Goal: Feedback & Contribution: Submit feedback/report problem

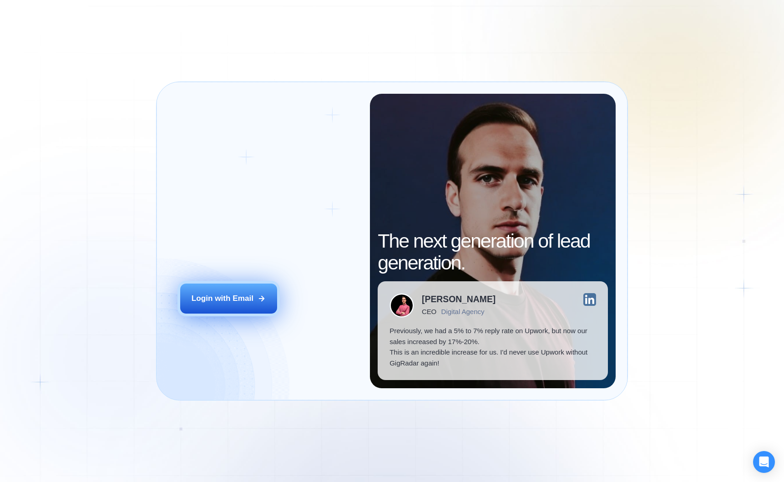
click at [218, 301] on div "Login with Email" at bounding box center [223, 298] width 62 height 11
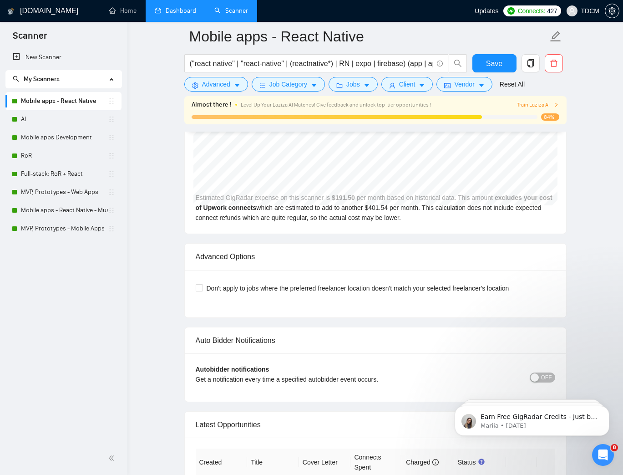
click at [186, 13] on link "Dashboard" at bounding box center [175, 11] width 41 height 8
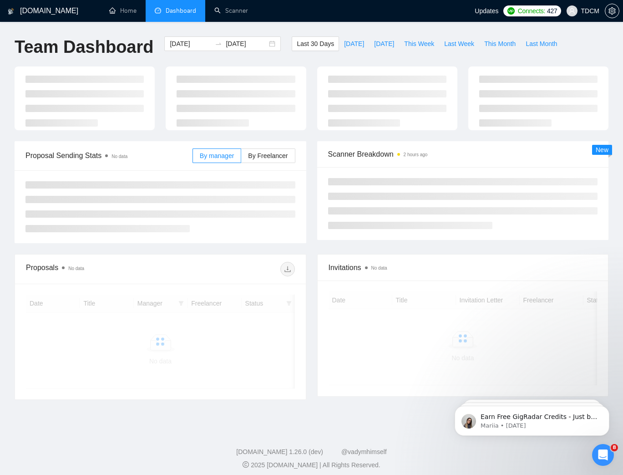
click at [594, 464] on div "8" at bounding box center [603, 455] width 22 height 22
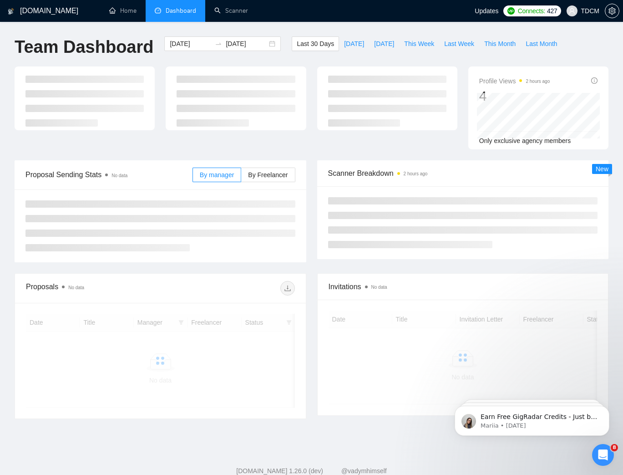
click at [598, 461] on div "Open Intercom Messenger" at bounding box center [603, 455] width 30 height 30
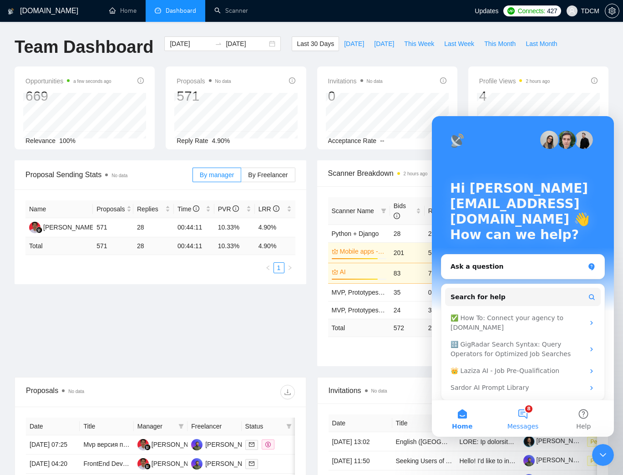
click at [526, 411] on button "8 Messages" at bounding box center [522, 418] width 61 height 36
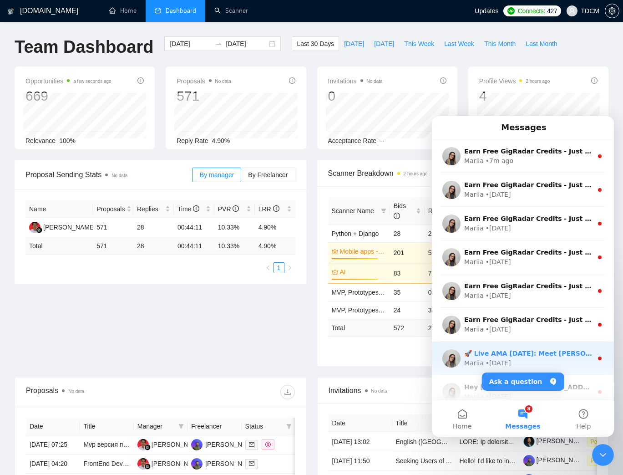
click at [544, 359] on div "Mariia • 1w ago" at bounding box center [528, 363] width 128 height 10
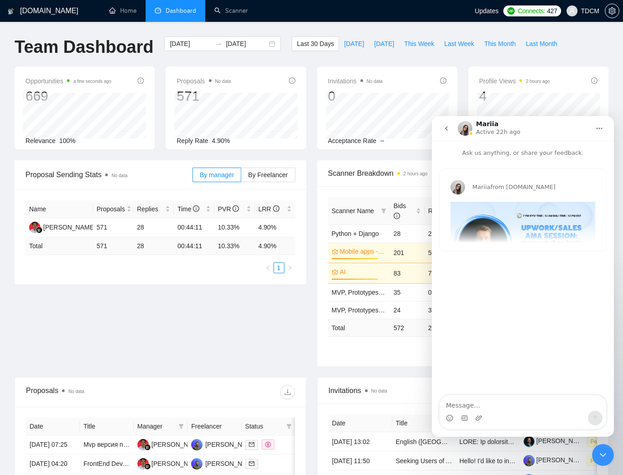
click at [449, 132] on icon "go back" at bounding box center [446, 128] width 7 height 7
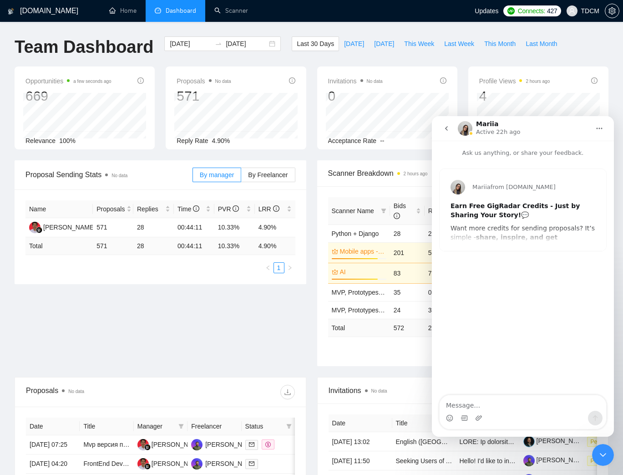
click at [441, 126] on button "go back" at bounding box center [446, 128] width 17 height 17
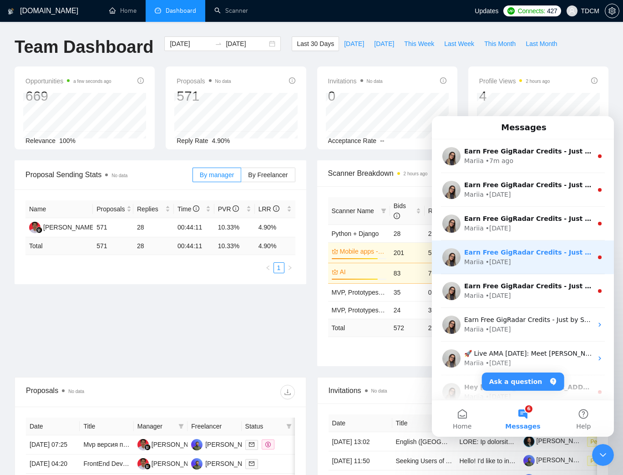
click at [530, 266] on div "Mariia • 6d ago" at bounding box center [528, 262] width 128 height 10
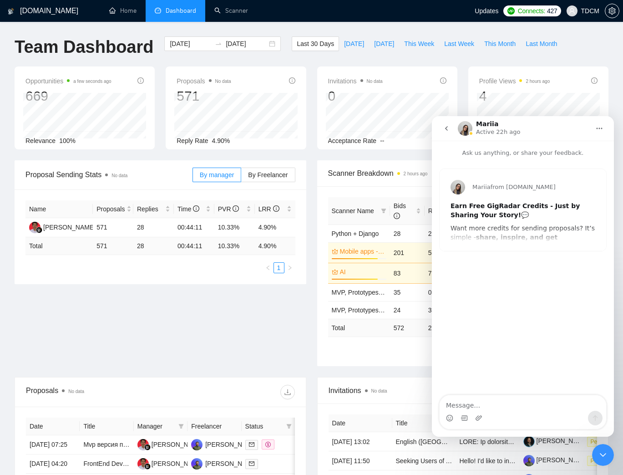
click at [442, 128] on button "go back" at bounding box center [446, 128] width 17 height 17
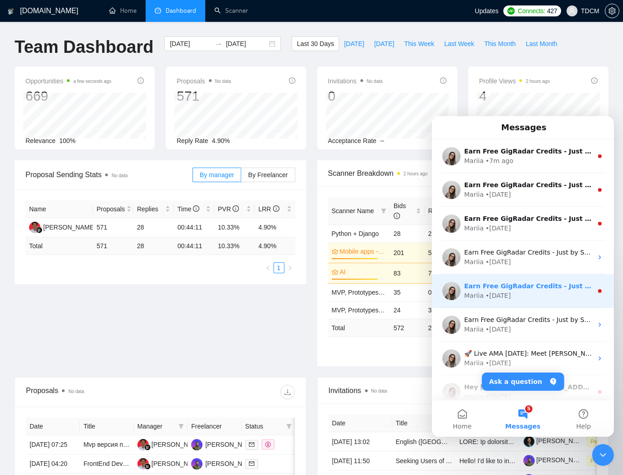
click at [525, 293] on div "Mariia • 1w ago" at bounding box center [528, 296] width 128 height 10
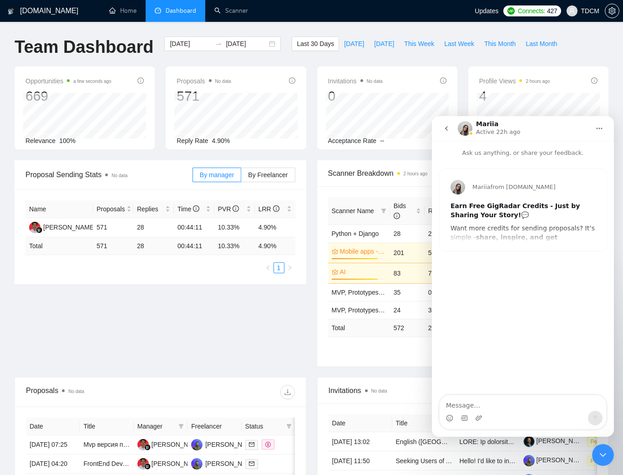
click at [440, 130] on button "go back" at bounding box center [446, 128] width 17 height 17
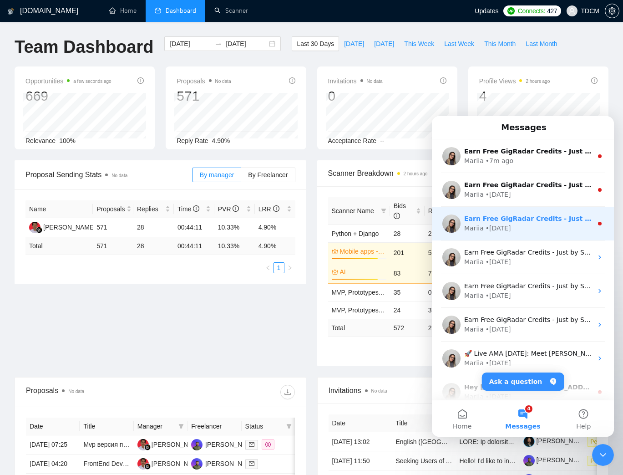
click at [524, 227] on div "Mariia • 4d ago" at bounding box center [528, 228] width 128 height 10
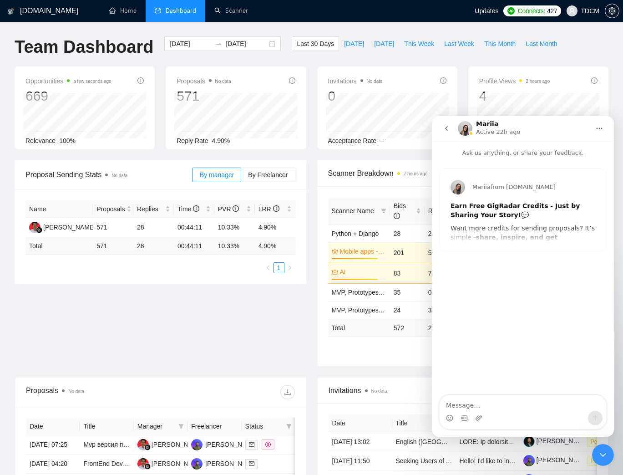
click at [439, 129] on button "go back" at bounding box center [446, 128] width 17 height 17
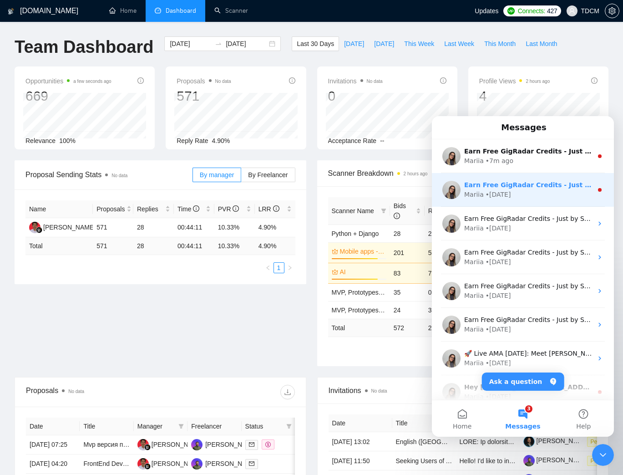
click at [525, 194] on div "Mariia • 3d ago" at bounding box center [528, 195] width 128 height 10
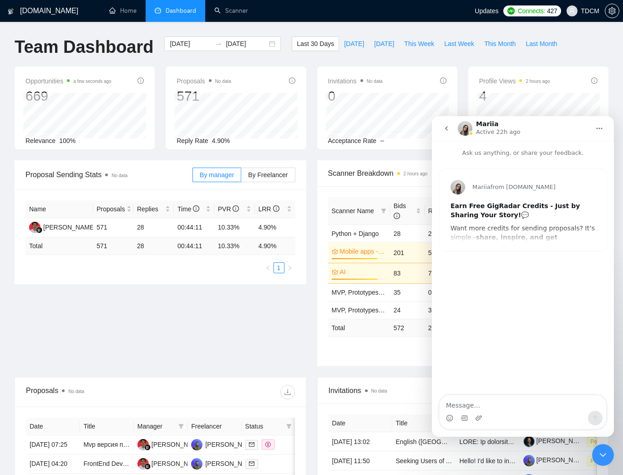
click at [439, 132] on button "go back" at bounding box center [446, 128] width 17 height 17
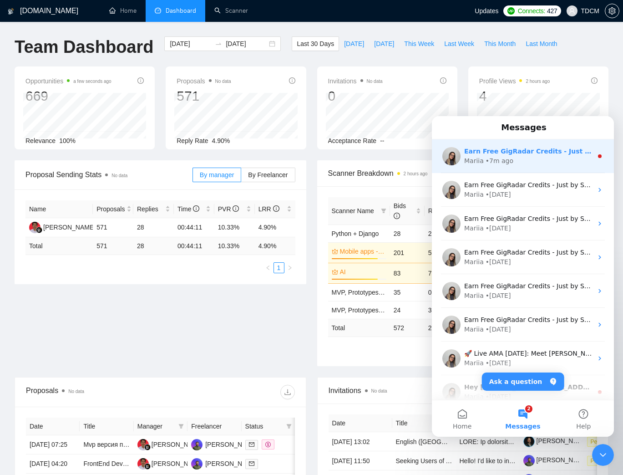
click at [512, 165] on div "Mariia • 7m ago" at bounding box center [528, 161] width 128 height 10
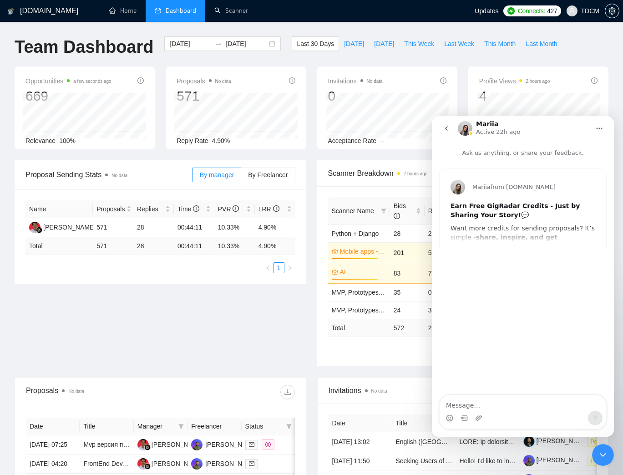
click at [445, 134] on button "go back" at bounding box center [446, 128] width 17 height 17
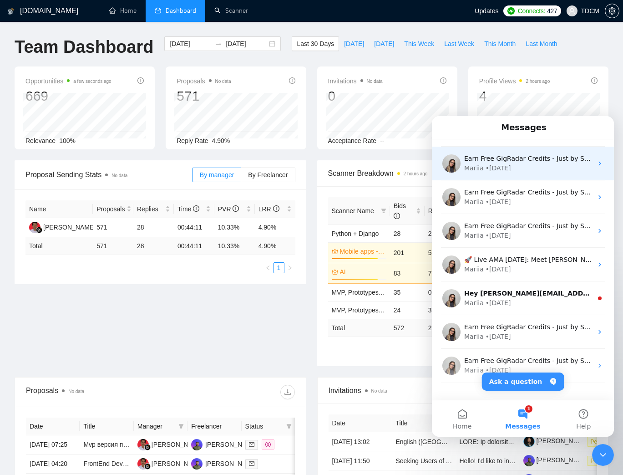
scroll to position [113, 0]
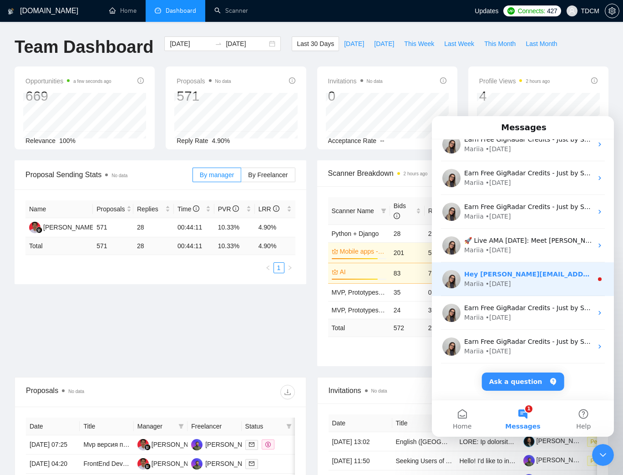
click at [517, 279] on div "Mariia • 1w ago" at bounding box center [528, 284] width 128 height 10
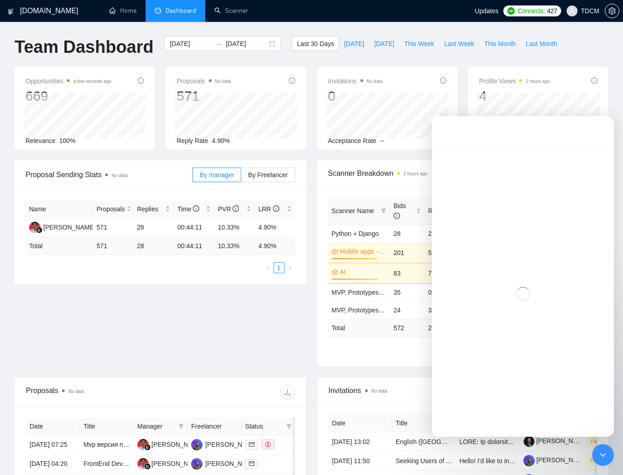
scroll to position [76, 0]
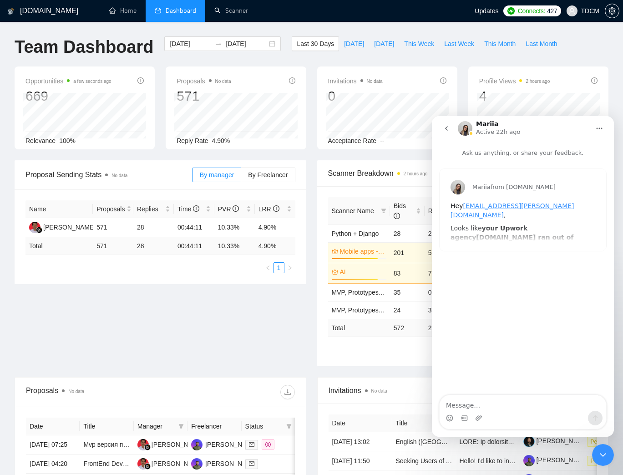
click at [446, 132] on button "go back" at bounding box center [446, 128] width 17 height 17
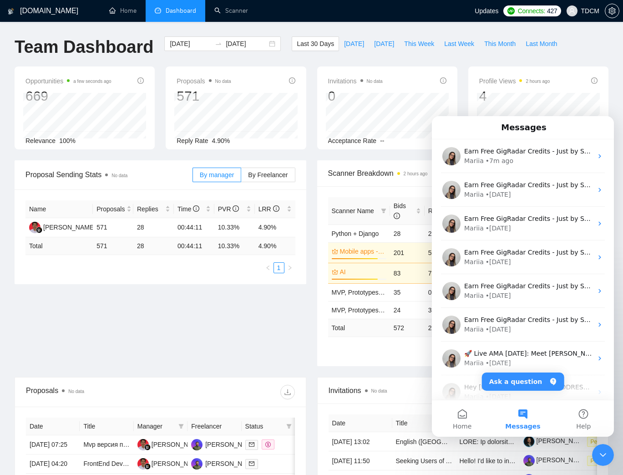
click at [602, 456] on icon "Close Intercom Messenger" at bounding box center [603, 454] width 11 height 11
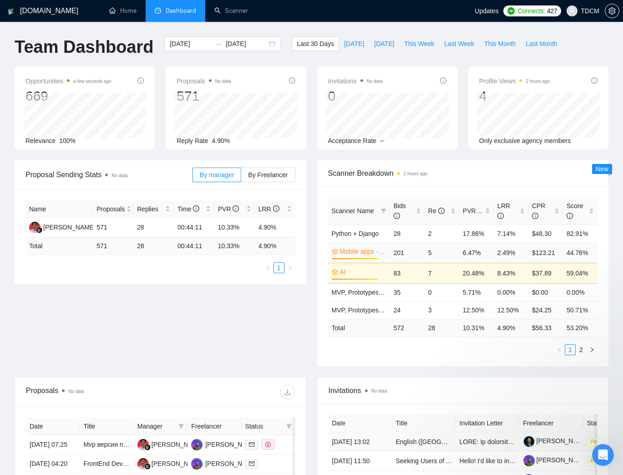
scroll to position [0, 0]
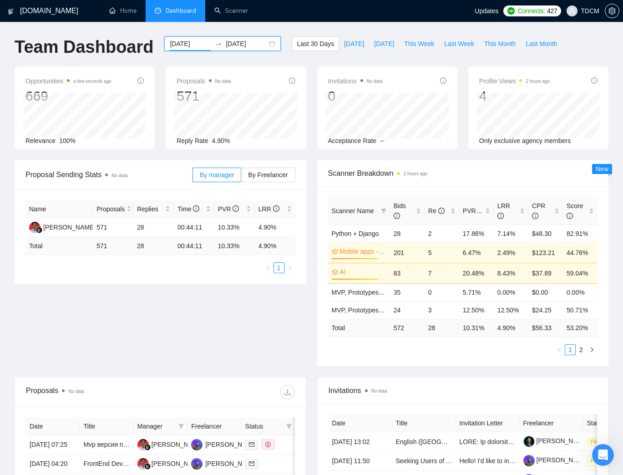
click at [188, 48] on input "2025-07-12" at bounding box center [190, 44] width 41 height 10
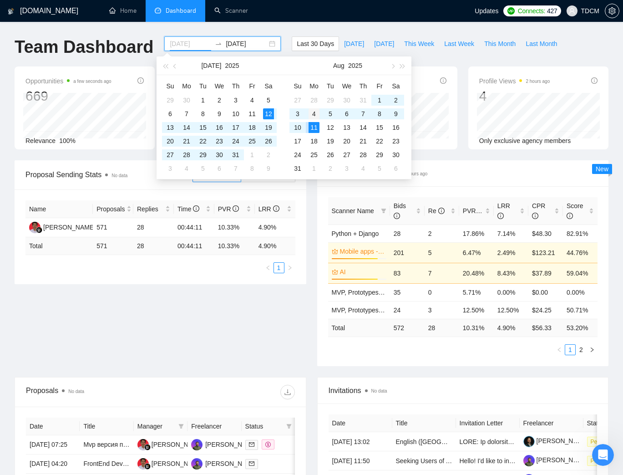
type input "2025-08-04"
click at [313, 116] on div "4" at bounding box center [314, 113] width 11 height 11
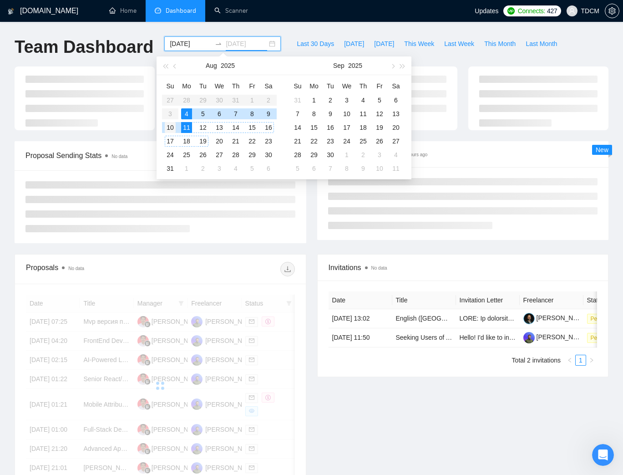
type input "2025-08-10"
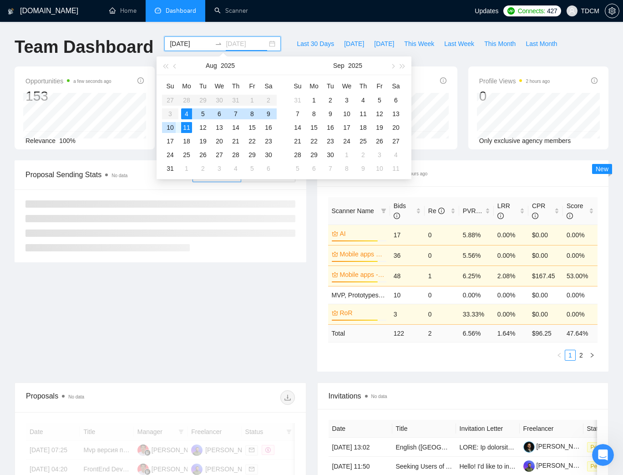
click at [169, 129] on div "10" at bounding box center [170, 127] width 11 height 11
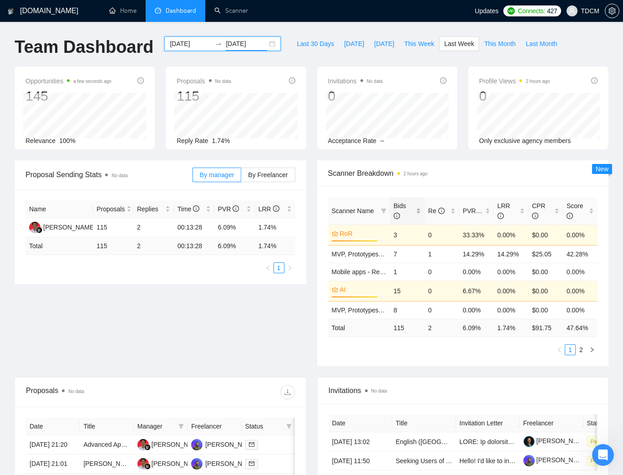
click at [420, 212] on div "Bids" at bounding box center [407, 211] width 27 height 20
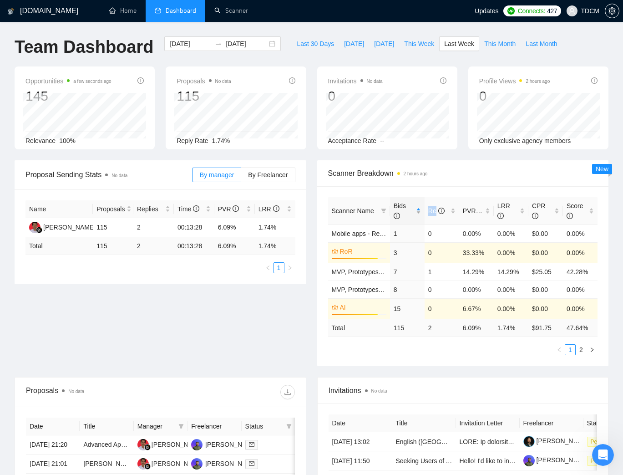
click at [420, 212] on div "Bids" at bounding box center [407, 211] width 27 height 20
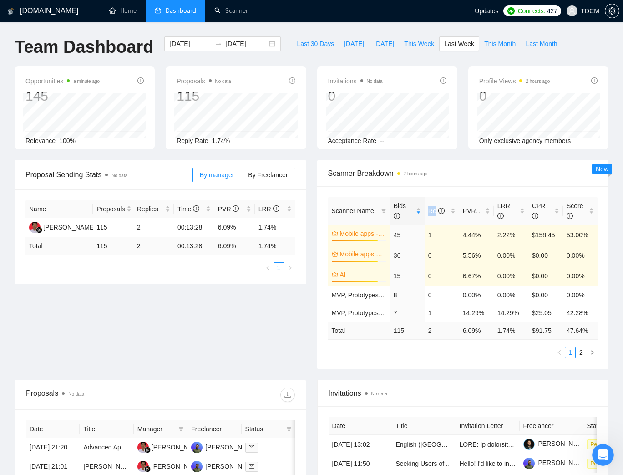
click at [582, 355] on link "2" at bounding box center [581, 352] width 10 height 10
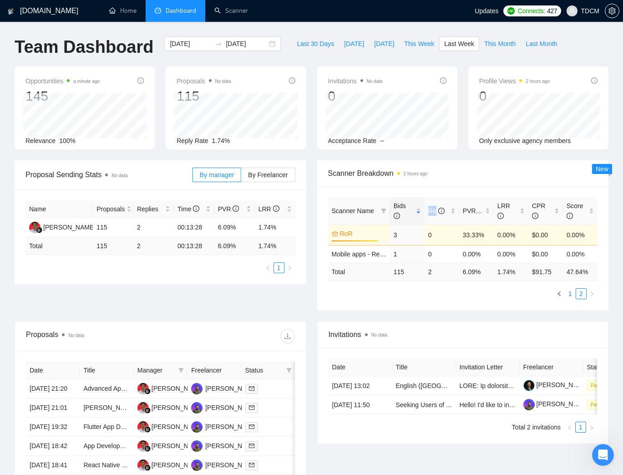
click at [567, 292] on link "1" at bounding box center [570, 294] width 10 height 10
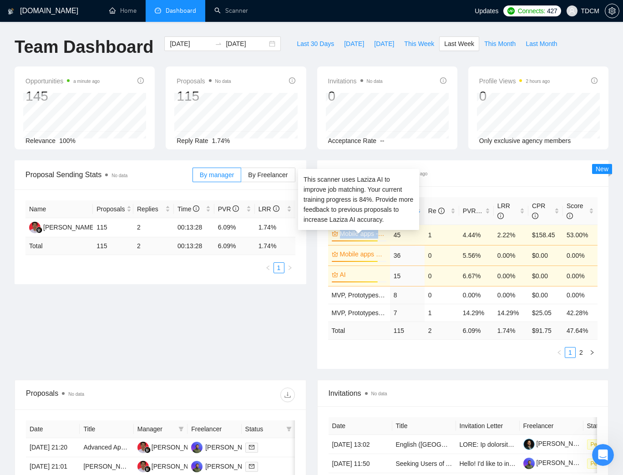
copy link "Mobile apps - React Native"
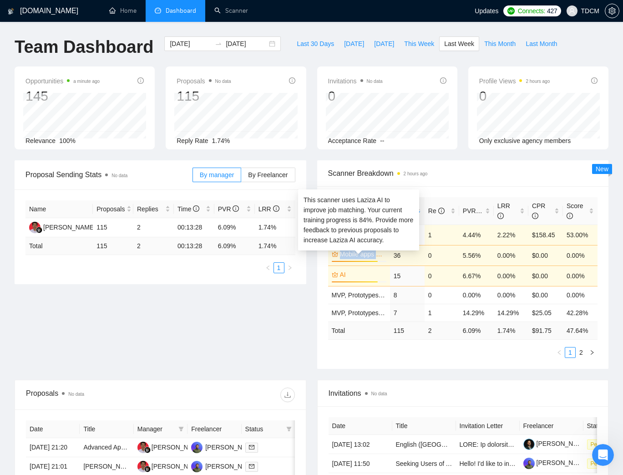
copy link "Mobile apps Development"
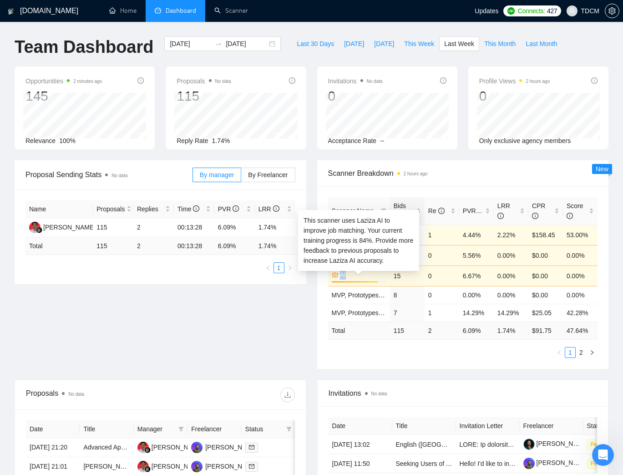
copy link "AI"
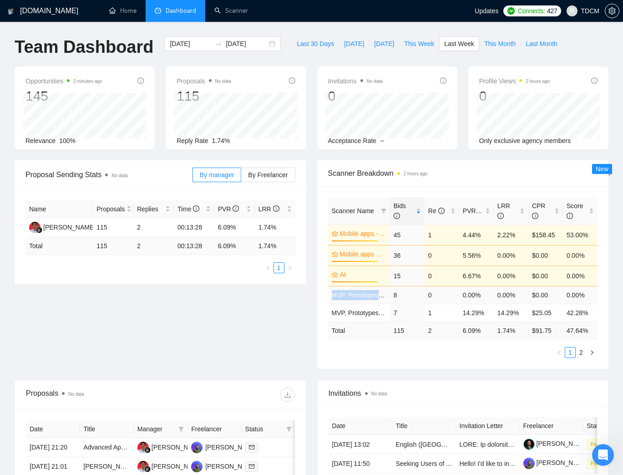
copy link "MVP, Prototypes - Web Apps"
copy link "MVP, Prototypes - Mobile Apps"
click at [585, 353] on link "2" at bounding box center [581, 352] width 10 height 10
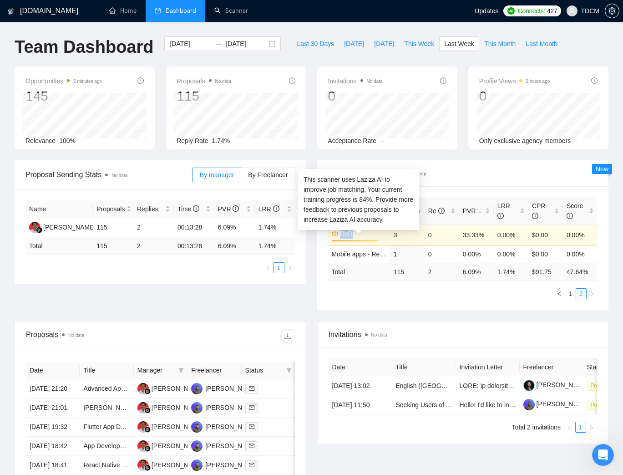
copy link "RoR"
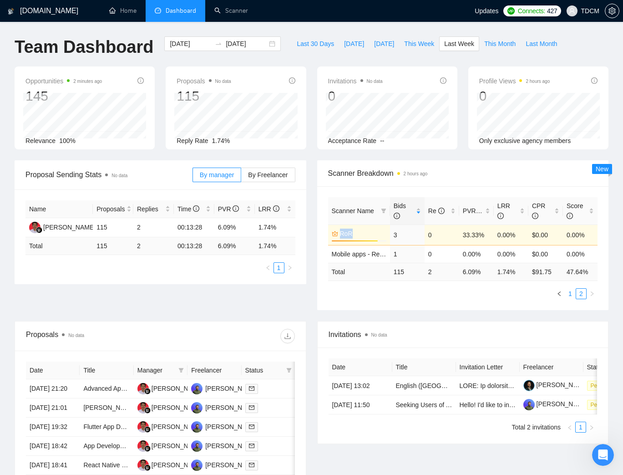
click at [574, 294] on link "1" at bounding box center [570, 294] width 10 height 10
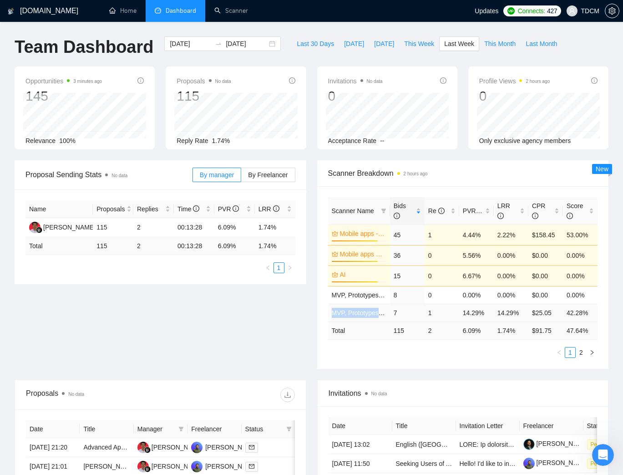
copy link "MVP, Prototypes - Mobile Apps"
click at [579, 354] on link "2" at bounding box center [581, 352] width 10 height 10
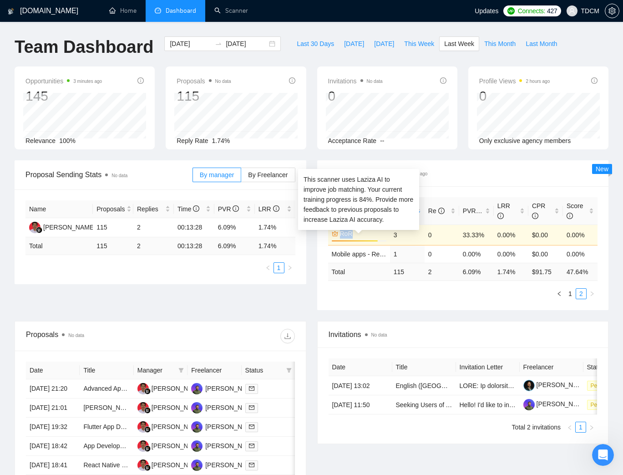
copy link "RoR"
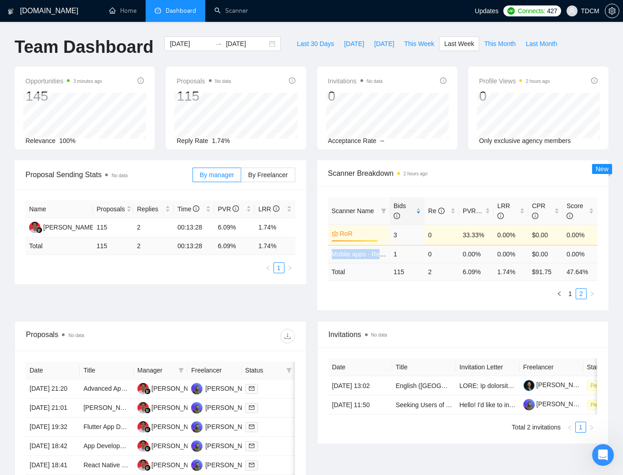
copy link "Mobile apps - React Native - Music"
click at [571, 294] on link "1" at bounding box center [570, 294] width 10 height 10
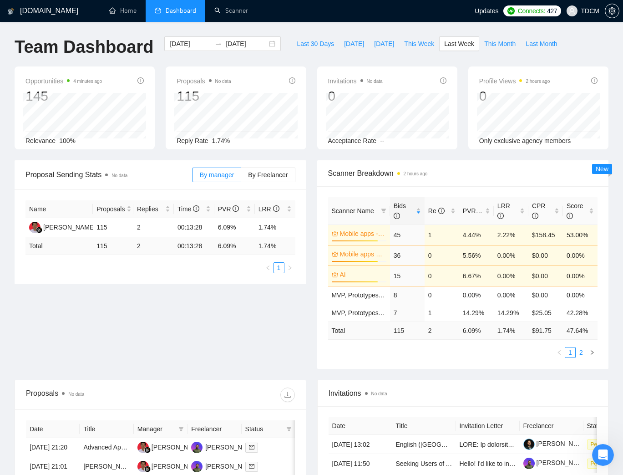
click at [578, 352] on link "2" at bounding box center [581, 352] width 10 height 10
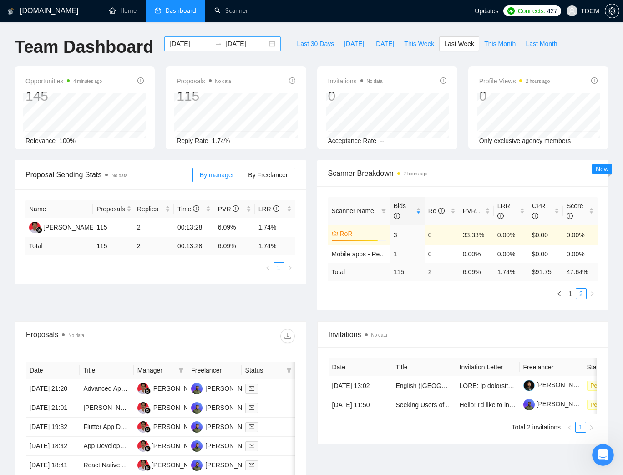
click at [193, 43] on input "2025-08-04" at bounding box center [190, 44] width 41 height 10
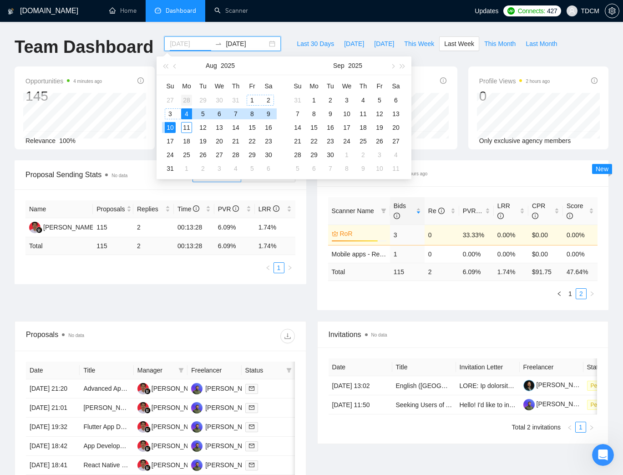
type input "2025-07-28"
click at [191, 99] on div "28" at bounding box center [186, 100] width 11 height 11
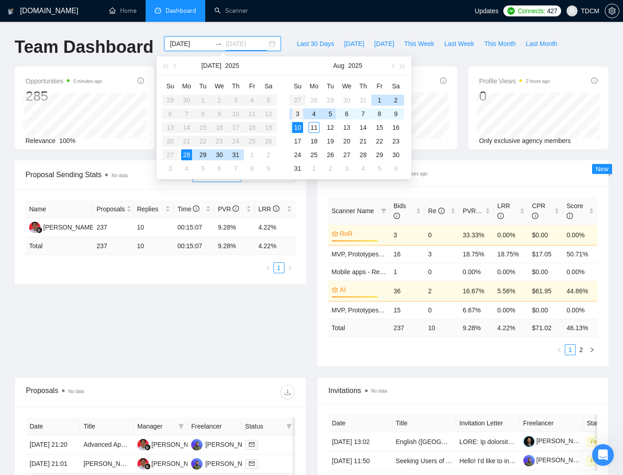
type input "2025-08-03"
click at [297, 112] on div "3" at bounding box center [297, 113] width 11 height 11
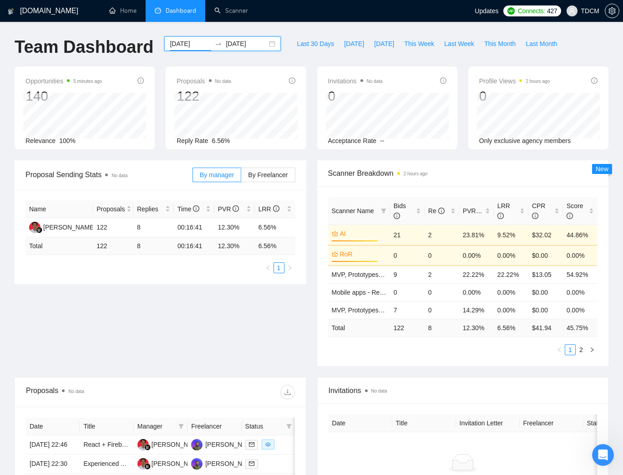
click at [188, 44] on input "2025-07-28" at bounding box center [190, 44] width 41 height 10
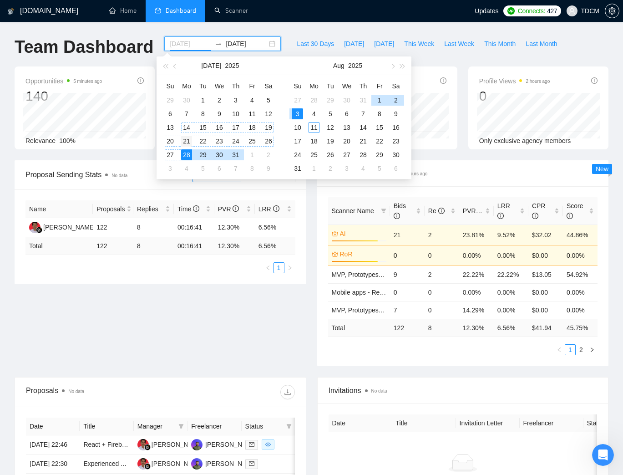
type input "2025-07-21"
click at [185, 141] on div "21" at bounding box center [186, 141] width 11 height 11
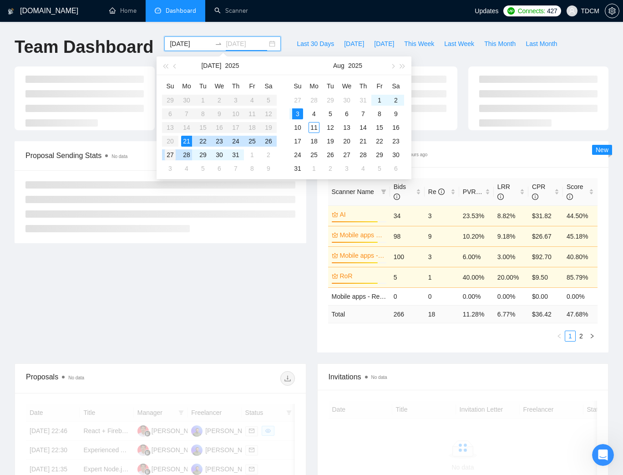
type input "2025-07-27"
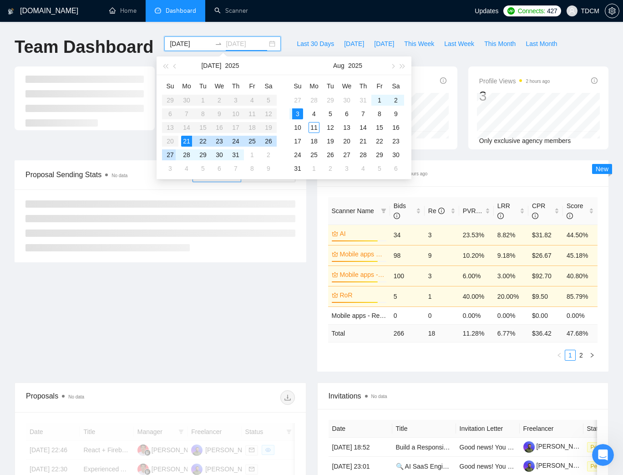
click at [172, 152] on div "27" at bounding box center [170, 154] width 11 height 11
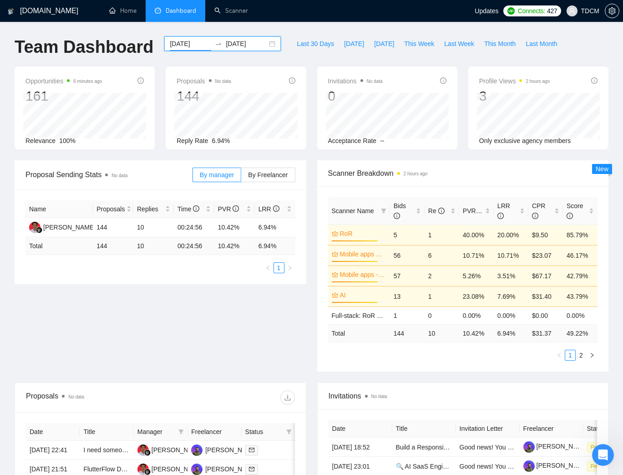
click at [180, 44] on input "2025-07-21" at bounding box center [190, 44] width 41 height 10
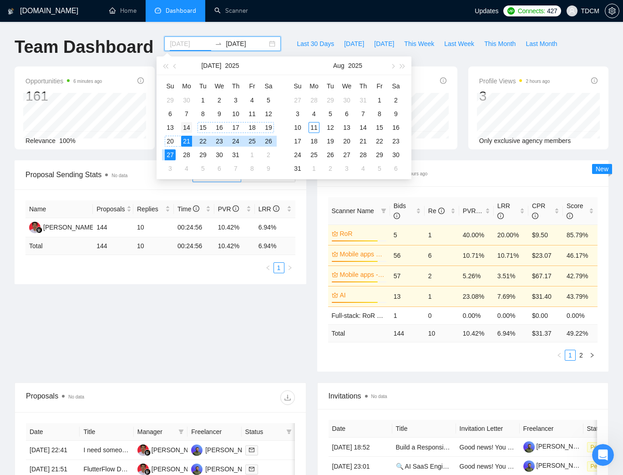
type input "2025-07-14"
click at [188, 126] on div "14" at bounding box center [186, 127] width 11 height 11
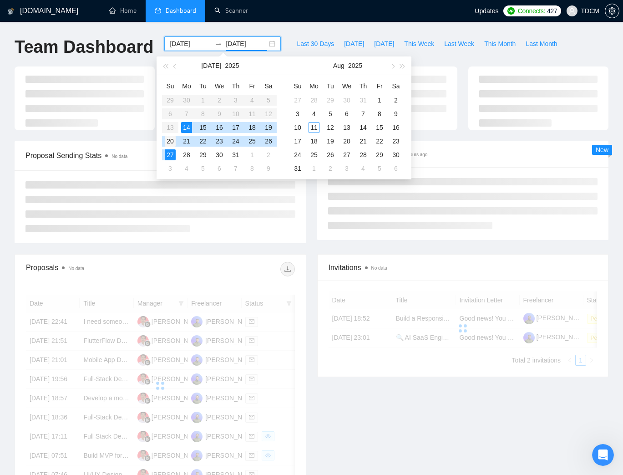
type input "2025-07-20"
click at [171, 142] on div "20" at bounding box center [170, 141] width 11 height 11
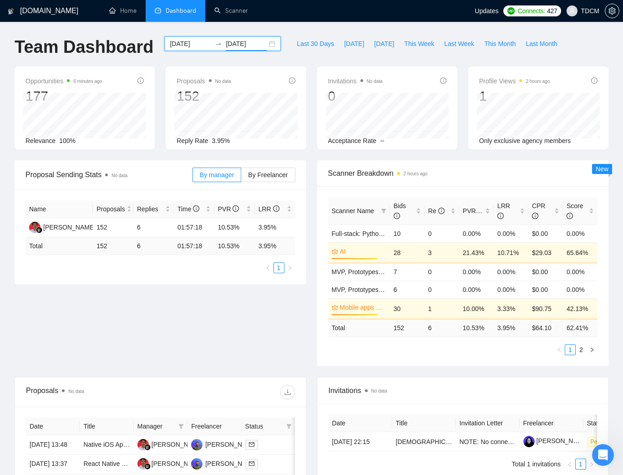
click at [191, 43] on input "2025-07-14" at bounding box center [190, 44] width 41 height 10
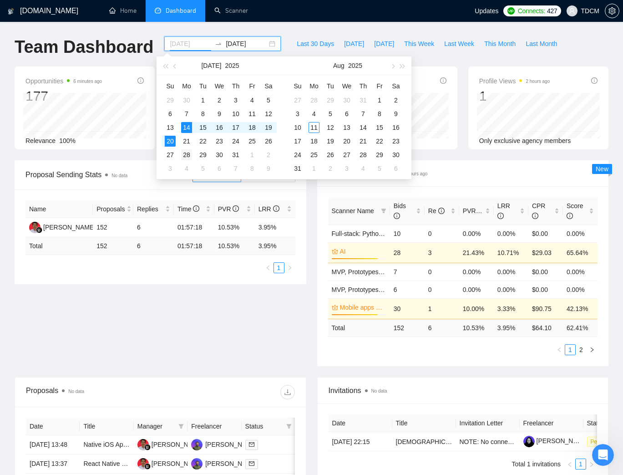
type input "2025-07-28"
click at [186, 151] on div "28" at bounding box center [186, 154] width 11 height 11
type input "2025-07-29"
type input "2025-08-10"
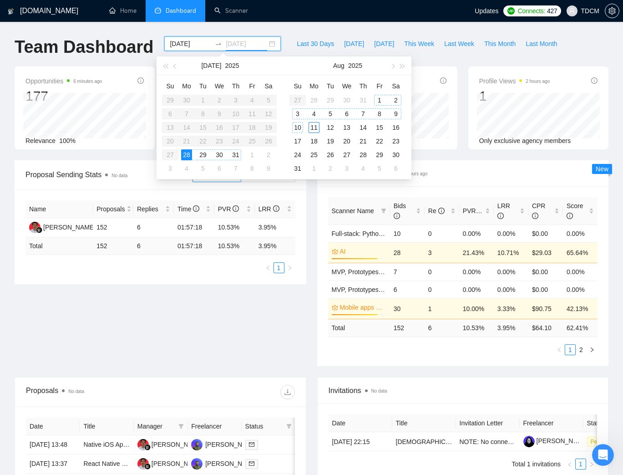
click at [298, 128] on div "10" at bounding box center [297, 127] width 11 height 11
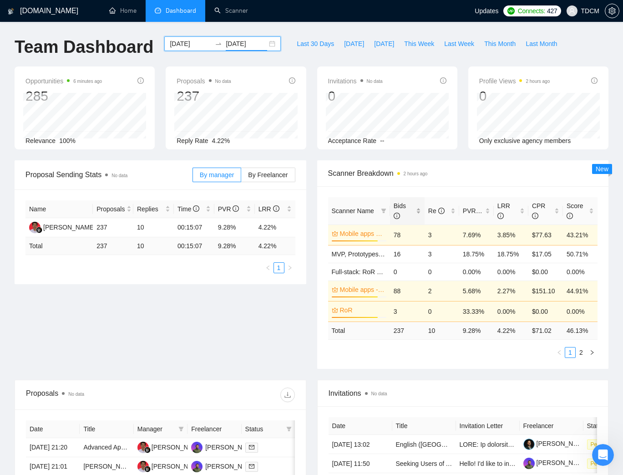
click at [420, 213] on div "Bids" at bounding box center [407, 211] width 27 height 20
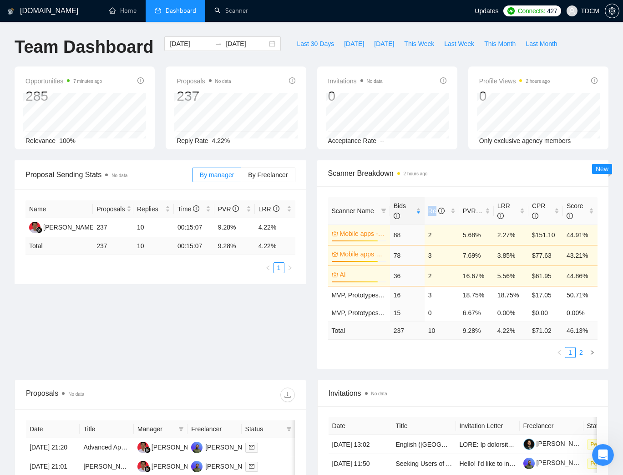
click at [582, 353] on link "2" at bounding box center [581, 352] width 10 height 10
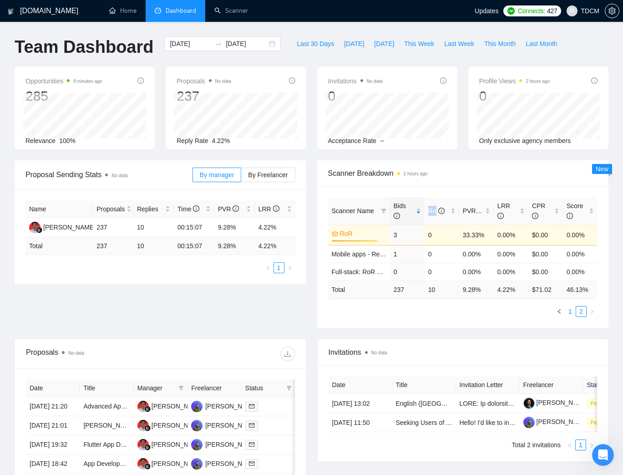
click at [569, 310] on link "1" at bounding box center [570, 311] width 10 height 10
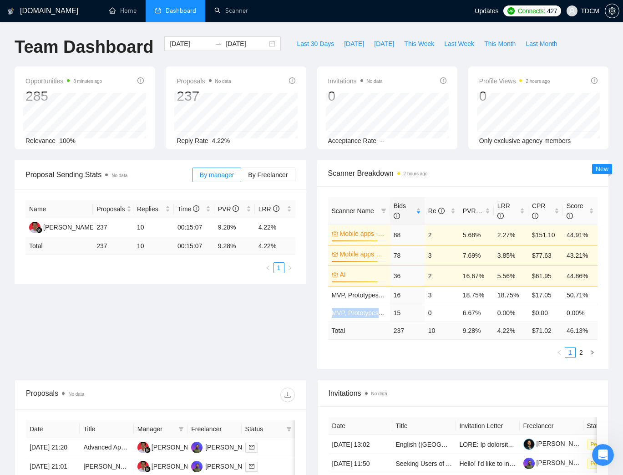
drag, startPoint x: 581, startPoint y: 354, endPoint x: 536, endPoint y: 340, distance: 46.6
click at [581, 354] on link "2" at bounding box center [581, 352] width 10 height 10
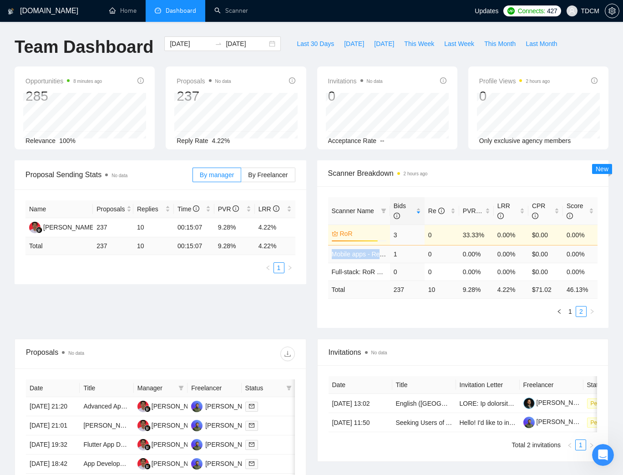
copy link "Mobile apps - React Native - Music"
click at [570, 313] on link "1" at bounding box center [570, 311] width 10 height 10
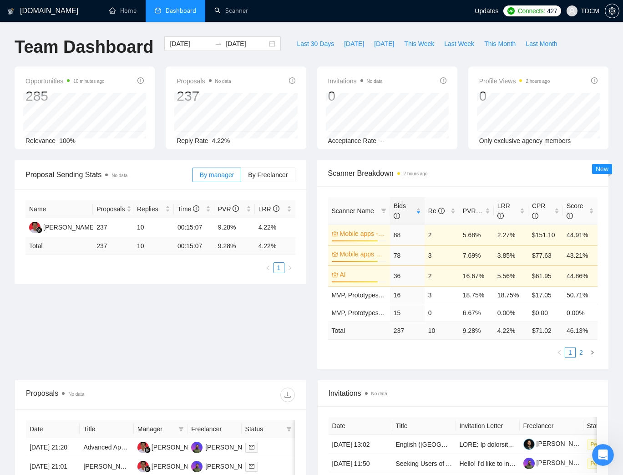
click at [580, 352] on link "2" at bounding box center [581, 352] width 10 height 10
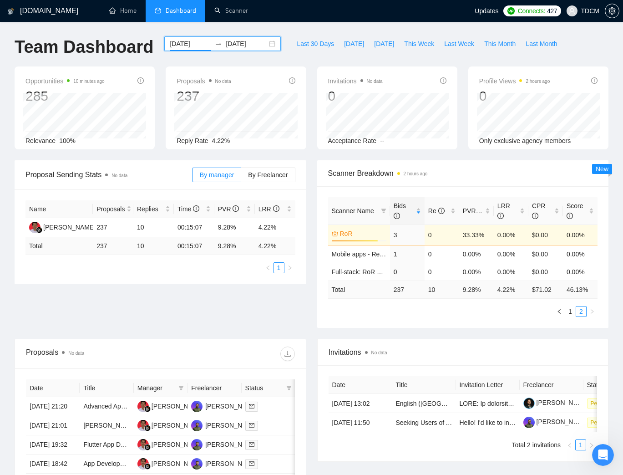
drag, startPoint x: 190, startPoint y: 43, endPoint x: 192, endPoint y: 48, distance: 5.3
click at [190, 43] on input "2025-07-28" at bounding box center [190, 44] width 41 height 10
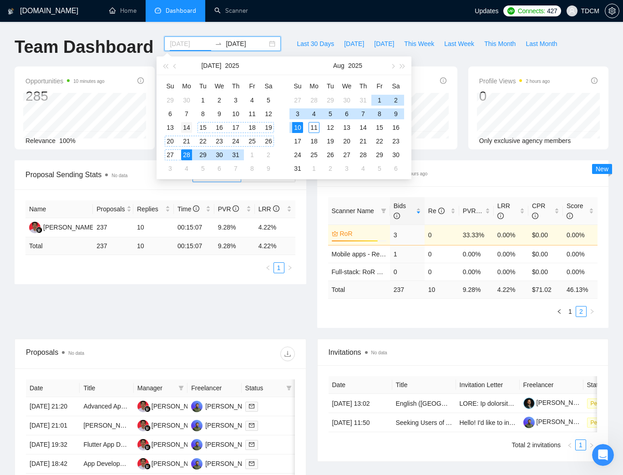
type input "2025-07-14"
click at [191, 127] on div "14" at bounding box center [186, 127] width 11 height 11
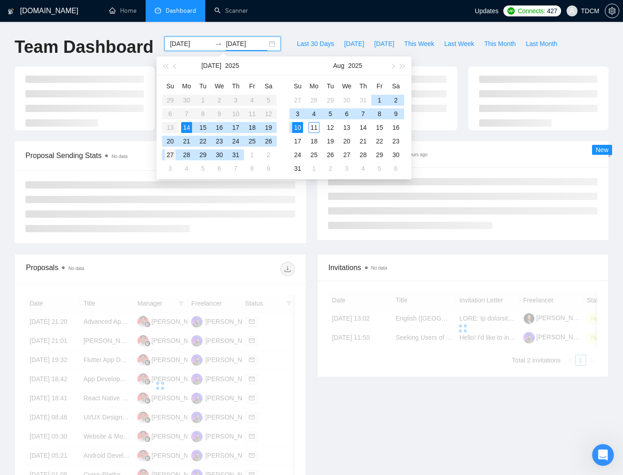
type input "2025-07-27"
click at [170, 152] on div "27" at bounding box center [170, 154] width 11 height 11
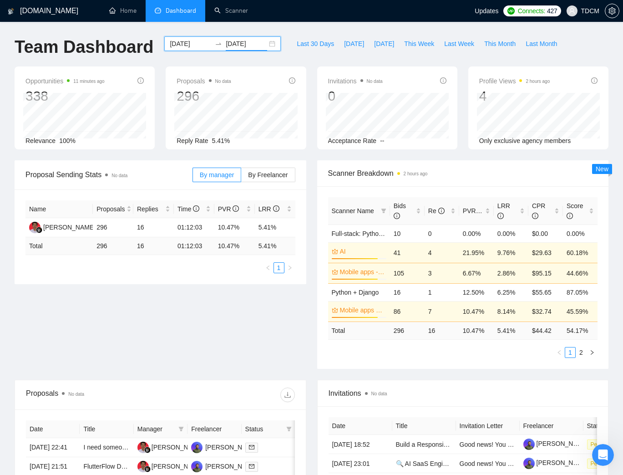
click at [200, 41] on input "2025-07-14" at bounding box center [190, 44] width 41 height 10
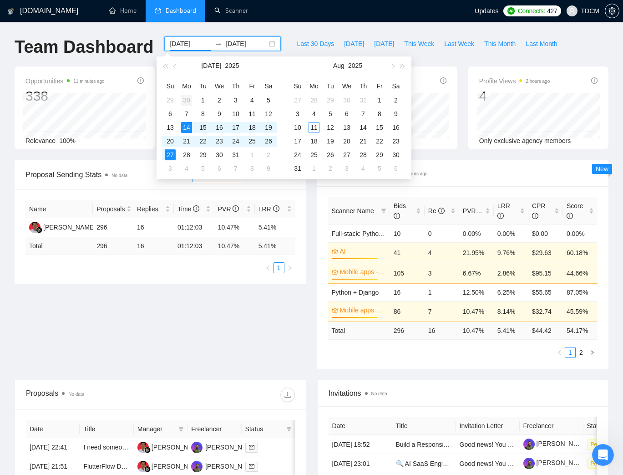
type input "2025-06-30"
click at [188, 95] on div "30" at bounding box center [186, 100] width 11 height 11
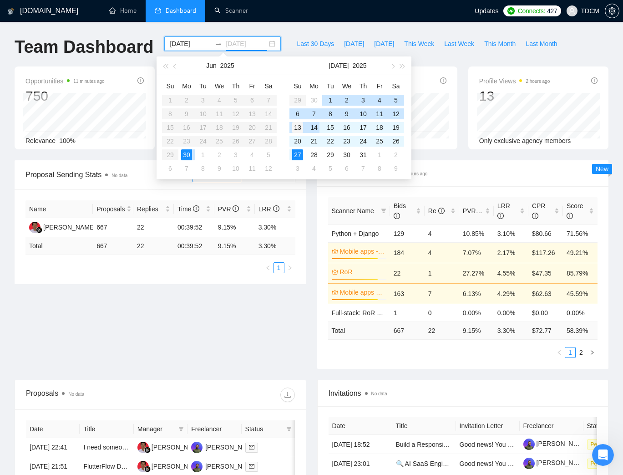
type input "2025-07-13"
click at [296, 127] on div "13" at bounding box center [297, 127] width 11 height 11
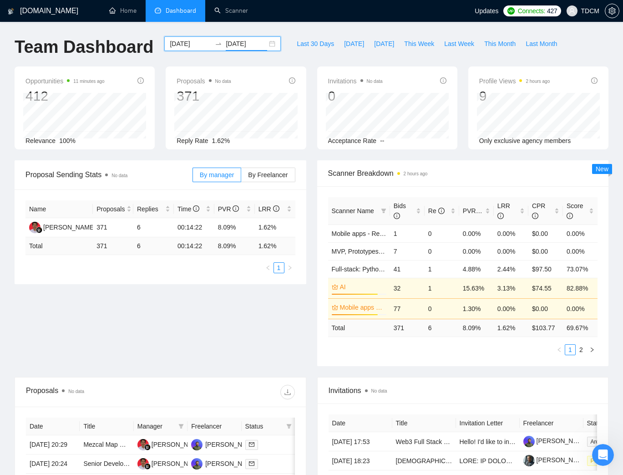
click at [208, 48] on div "2025-06-30 2025-07-13" at bounding box center [222, 43] width 117 height 15
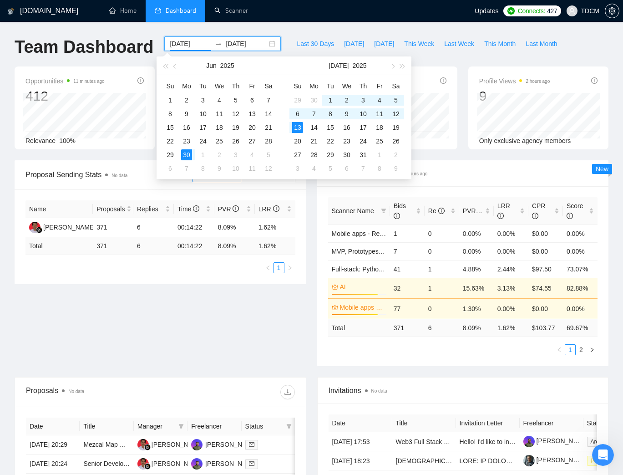
click at [196, 46] on input "2025-06-30" at bounding box center [190, 44] width 41 height 10
type input "2025-06-16"
click at [189, 127] on div "16" at bounding box center [186, 127] width 11 height 11
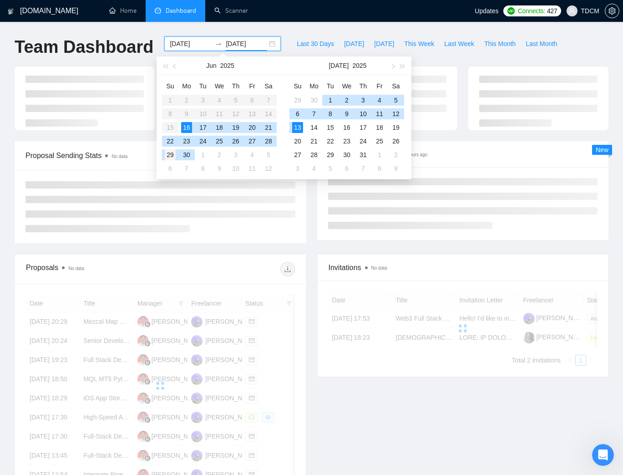
type input "2025-06-29"
click at [172, 155] on div "29" at bounding box center [170, 154] width 11 height 11
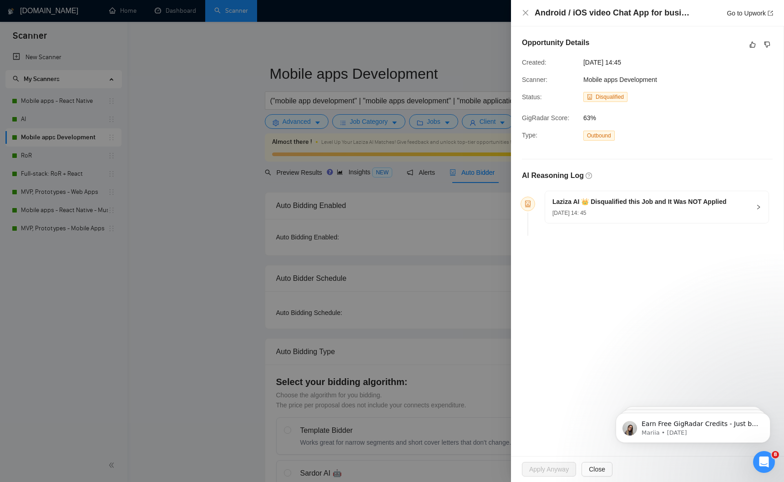
drag, startPoint x: 716, startPoint y: 80, endPoint x: 686, endPoint y: 80, distance: 30.0
click at [716, 80] on div "Opportunity Details Created: 09 Aug, 2025 14:45 Scanner: Mobile apps Developmen…" at bounding box center [647, 138] width 273 height 224
drag, startPoint x: 656, startPoint y: 81, endPoint x: 561, endPoint y: 83, distance: 95.1
click at [552, 83] on div "Scanner: Mobile apps Development" at bounding box center [610, 80] width 184 height 10
click at [671, 81] on div "Mobile apps Development" at bounding box center [626, 80] width 92 height 10
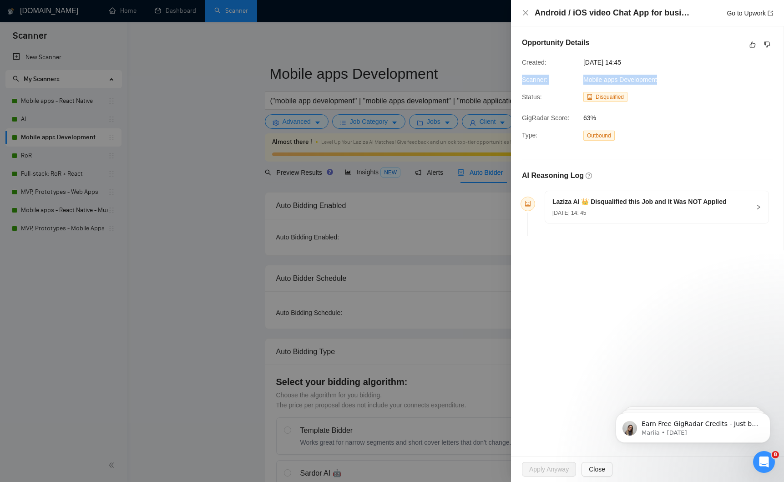
drag, startPoint x: 665, startPoint y: 81, endPoint x: 517, endPoint y: 85, distance: 148.0
click at [520, 82] on div "Scanner: Mobile apps Development" at bounding box center [610, 80] width 184 height 10
copy div "Scanner: Mobile apps Development"
click at [614, 207] on div "Laziza AI 👑 Disqualified this Job and It Was NOT Applied 09 Aug, 2025 14: 45" at bounding box center [640, 207] width 174 height 20
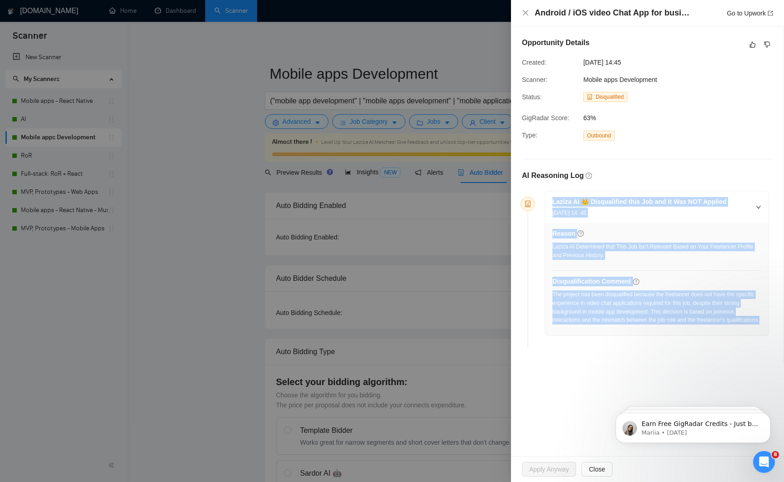
drag, startPoint x: 596, startPoint y: 331, endPoint x: 531, endPoint y: 191, distance: 154.5
click at [531, 191] on div "Laziza AI 👑 Disqualified this Job and It Was NOT Applied 09 Aug, 2025 14: 45 Re…" at bounding box center [647, 271] width 251 height 162
copy div "Laziza AI 👑 Disqualified this Job and It Was NOT Applied 09 Aug, 2025 14: 45 Re…"
click at [731, 15] on link "Go to Upwork" at bounding box center [750, 13] width 46 height 7
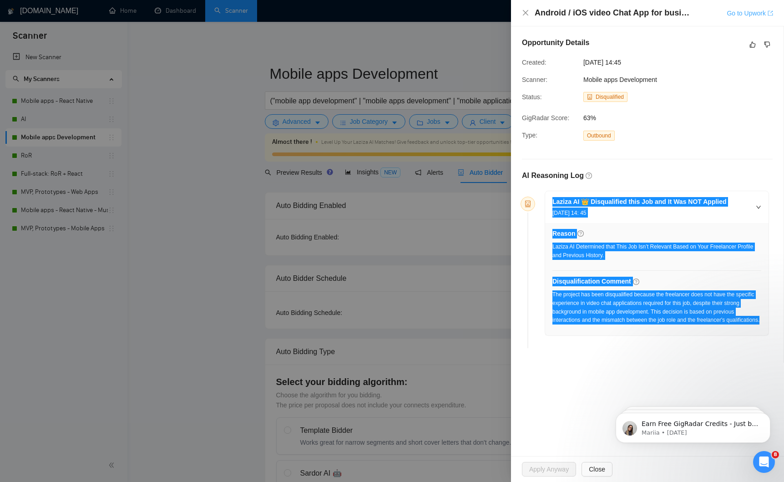
click at [0, 0] on div "Android / iOS video Chat App for business use that also works on PC/Mac Go to U…" at bounding box center [392, 241] width 784 height 482
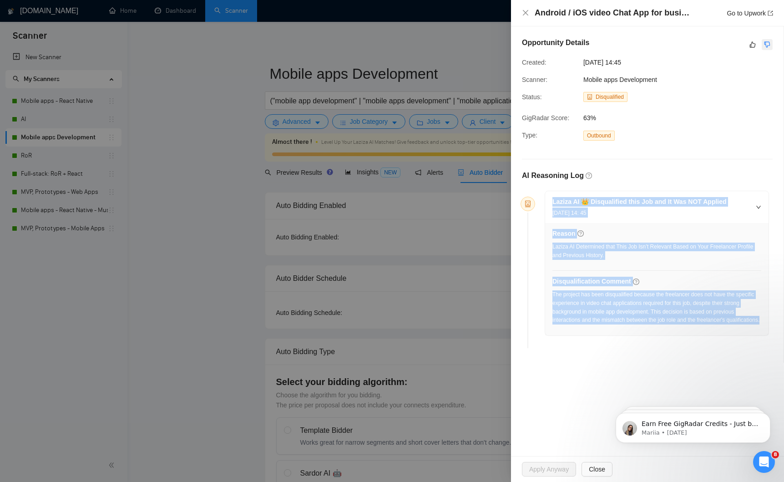
click at [766, 44] on icon "dislike" at bounding box center [767, 44] width 6 height 7
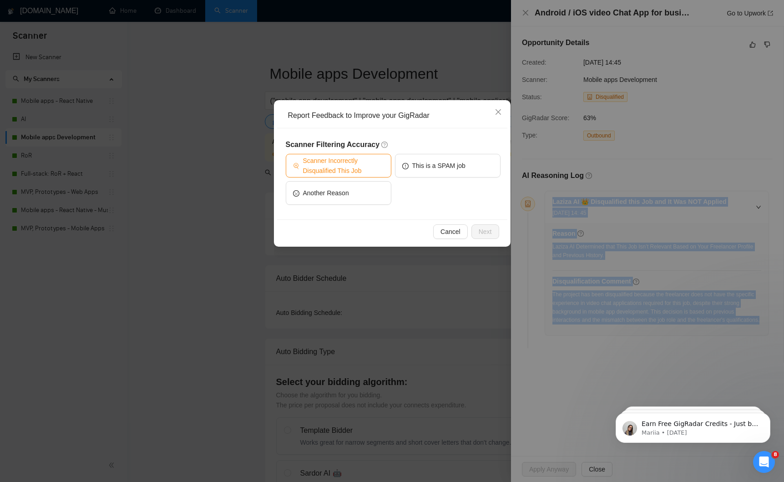
click at [309, 167] on span "Scanner Incorrectly Disqualified This Job" at bounding box center [343, 166] width 81 height 20
click at [490, 228] on span "Next" at bounding box center [485, 232] width 13 height 10
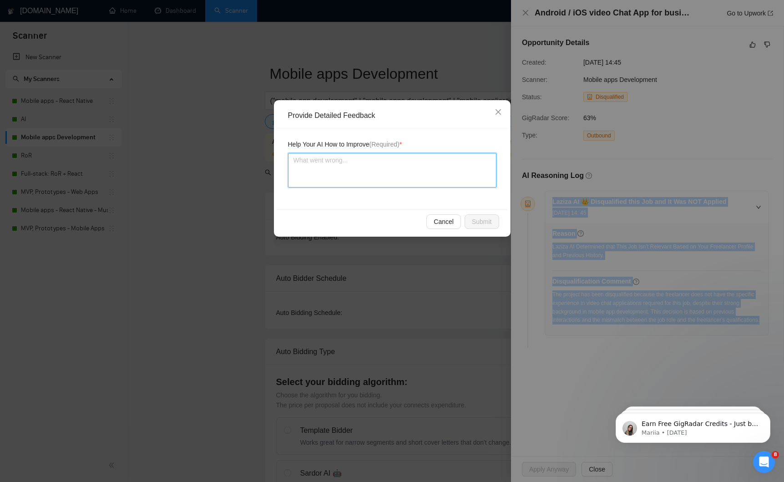
drag, startPoint x: 390, startPoint y: 184, endPoint x: 389, endPoint y: 178, distance: 6.5
click at [390, 184] on textarea at bounding box center [392, 170] width 208 height 35
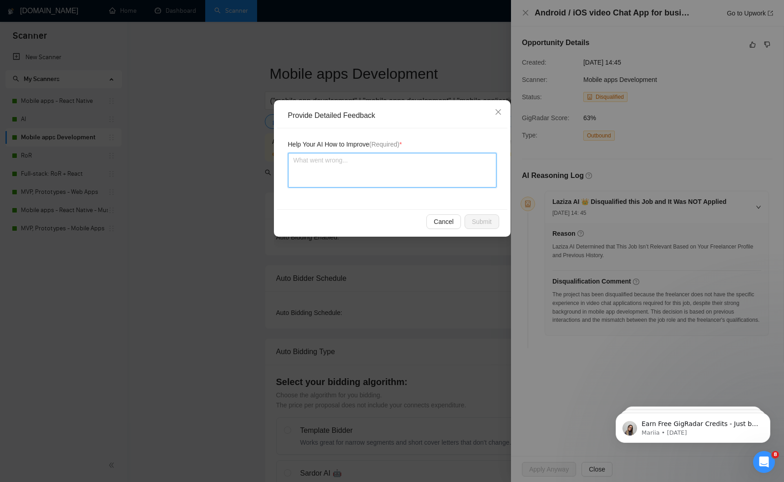
paste textarea "The job was wrongly disqualified. While the posting specifies experience with v…"
type textarea "The job was wrongly disqualified. While the posting specifies experience with v…"
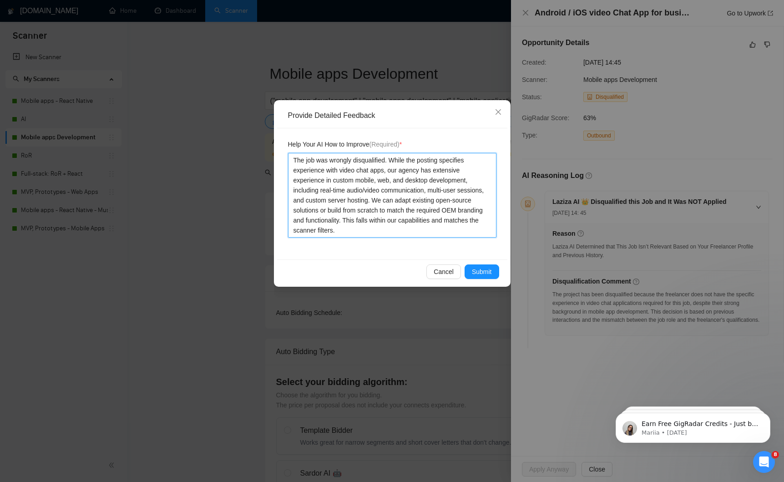
type textarea "The job was wrongly disqualified. While the posting specifies experience with v…"
click at [476, 263] on div "Cancel Submit" at bounding box center [392, 271] width 230 height 24
click at [478, 273] on span "Submit" at bounding box center [482, 272] width 20 height 10
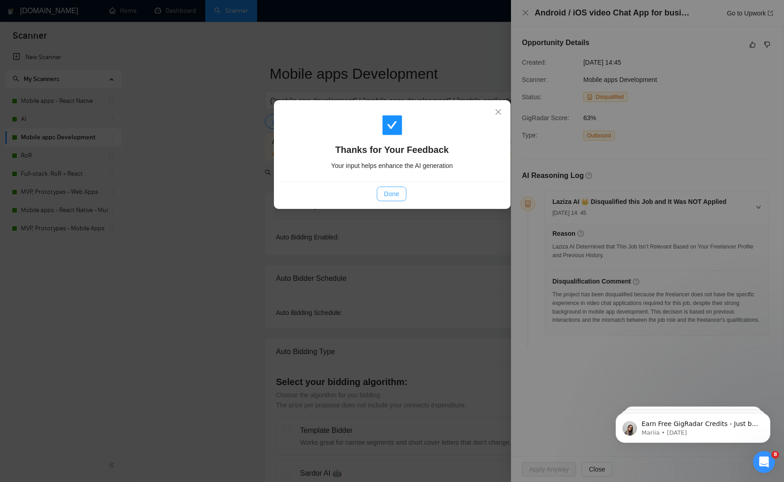
drag, startPoint x: 399, startPoint y: 196, endPoint x: 419, endPoint y: 47, distance: 150.7
click at [399, 189] on span "Done" at bounding box center [391, 194] width 15 height 10
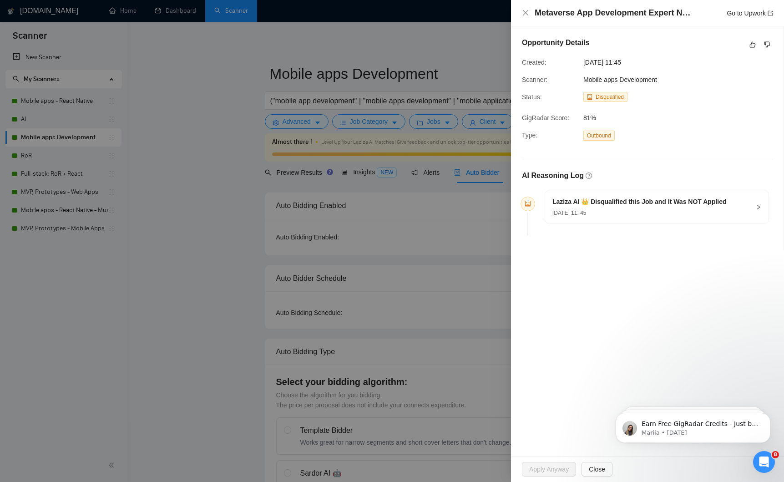
drag, startPoint x: 507, startPoint y: 79, endPoint x: 415, endPoint y: 81, distance: 92.0
click at [399, 79] on div "Metaverse App Development Expert Needed Go to Upwork Opportunity Details Create…" at bounding box center [392, 241] width 784 height 482
drag, startPoint x: 706, startPoint y: 90, endPoint x: 700, endPoint y: 90, distance: 6.4
click at [706, 90] on div "Opportunity Details Created: 10 Aug, 2025 11:45 Scanner: Mobile apps Developmen…" at bounding box center [647, 138] width 273 height 224
click at [650, 208] on div "10 Aug, 2025 11: 45" at bounding box center [640, 213] width 174 height 10
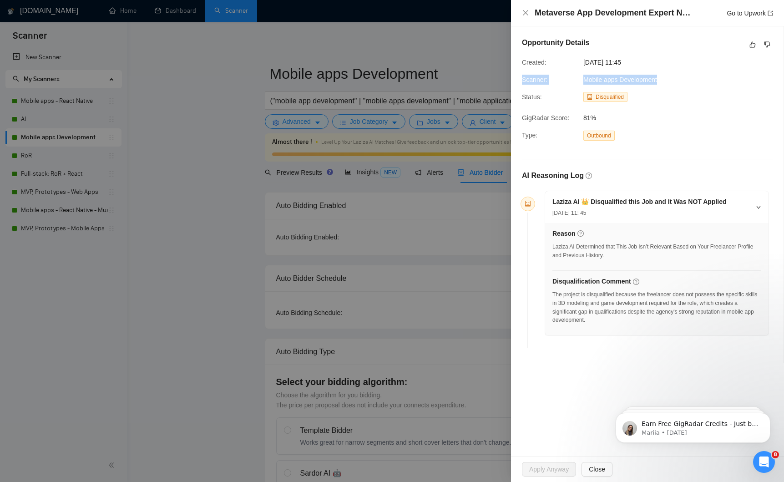
drag, startPoint x: 664, startPoint y: 81, endPoint x: 520, endPoint y: 81, distance: 144.3
click at [520, 81] on div "Scanner: Mobile apps Development" at bounding box center [610, 80] width 184 height 10
copy div "Scanner: Mobile apps Development"
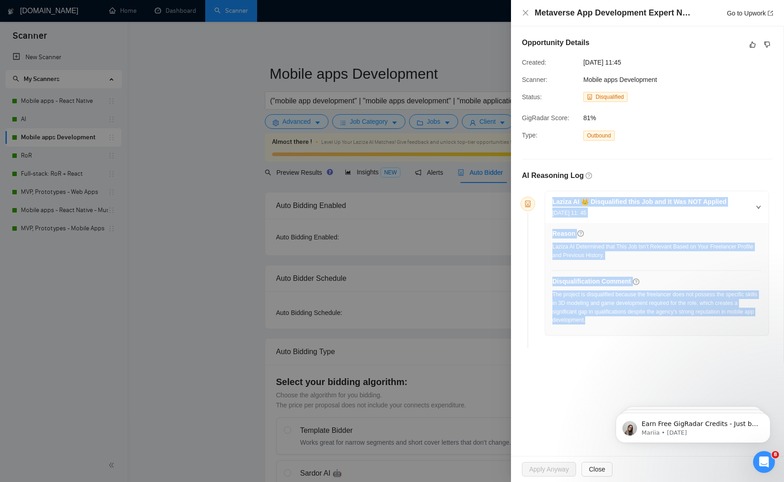
drag, startPoint x: 619, startPoint y: 319, endPoint x: 541, endPoint y: 199, distance: 143.0
click at [541, 199] on div "Laziza AI 👑 Disqualified this Job and It Was NOT Applied 10 Aug, 2025 11: 45 Re…" at bounding box center [653, 263] width 232 height 145
copy div "Laziza AI 👑 Disqualified this Job and It Was NOT Applied 10 Aug, 2025 11: 45 Re…"
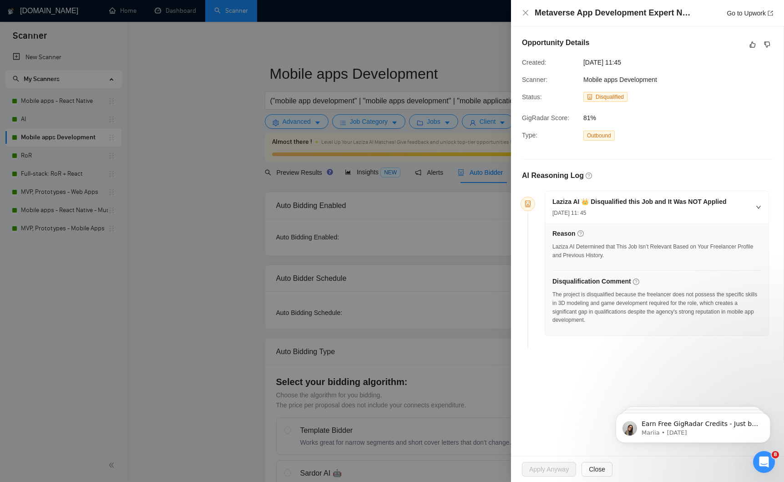
click at [739, 18] on div "Metaverse App Development Expert Needed Go to Upwork" at bounding box center [654, 12] width 238 height 11
click at [737, 15] on link "Go to Upwork" at bounding box center [750, 13] width 46 height 7
click at [750, 46] on icon "like" at bounding box center [753, 45] width 6 height 6
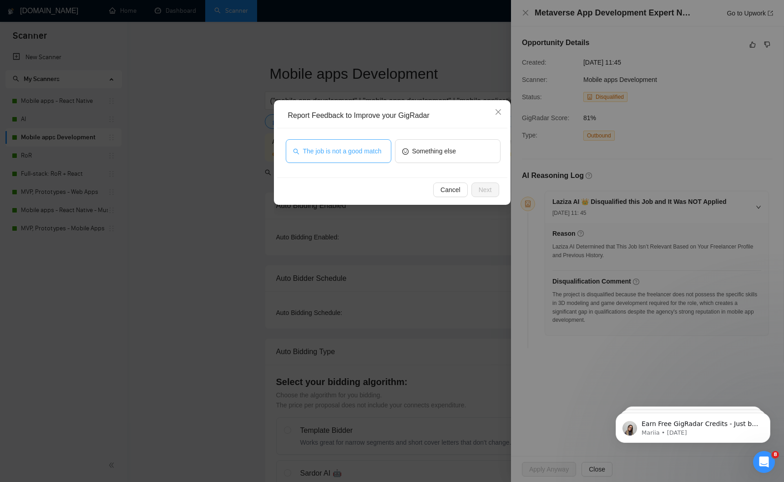
drag, startPoint x: 361, startPoint y: 142, endPoint x: 371, endPoint y: 150, distance: 12.4
click at [361, 146] on span "The job is not a good match" at bounding box center [342, 151] width 79 height 10
drag, startPoint x: 489, startPoint y: 193, endPoint x: 468, endPoint y: 194, distance: 20.6
click at [489, 193] on span "Next" at bounding box center [485, 190] width 13 height 10
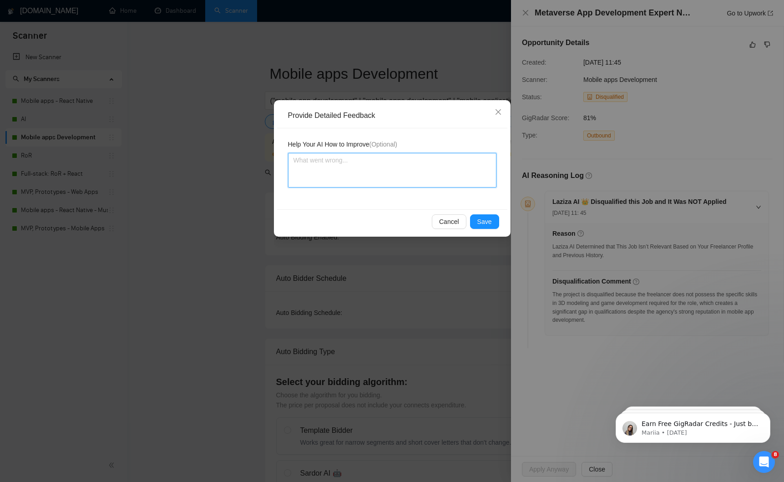
click at [370, 175] on textarea at bounding box center [392, 170] width 208 height 35
paste textarea "The job was correctly disqualified. While our agency is strong in mobile, web, …"
type textarea "The job was correctly disqualified. While our agency is strong in mobile, web, …"
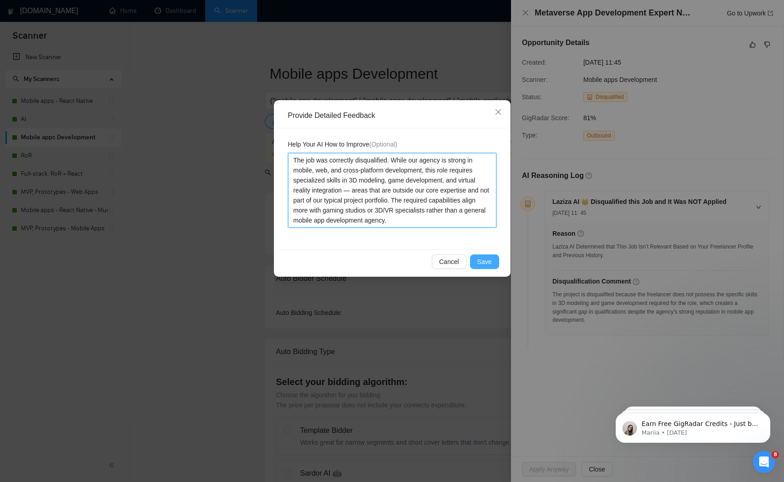
type textarea "The job was correctly disqualified. While our agency is strong in mobile, web, …"
click at [472, 257] on button "Save" at bounding box center [484, 261] width 29 height 15
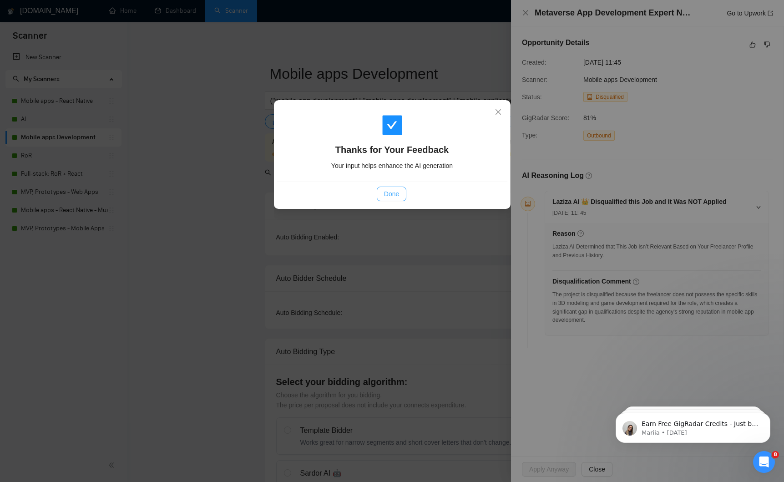
drag, startPoint x: 402, startPoint y: 192, endPoint x: 404, endPoint y: 187, distance: 4.8
click at [403, 191] on button "Done" at bounding box center [392, 194] width 30 height 15
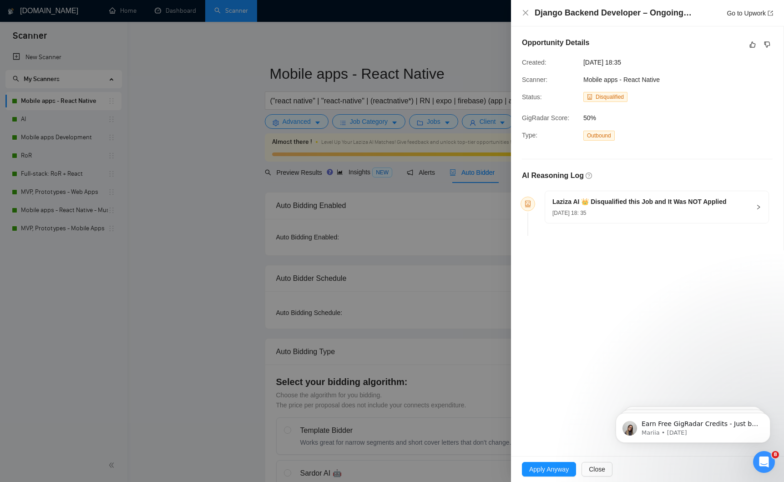
click at [666, 87] on div "Opportunity Details Created: [DATE] 18:35 Scanner: Mobile apps - React Native S…" at bounding box center [647, 138] width 273 height 224
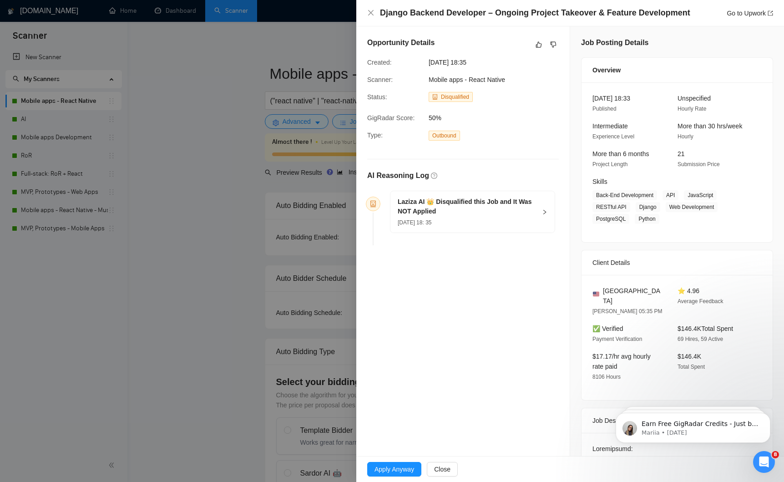
drag, startPoint x: 667, startPoint y: 81, endPoint x: 530, endPoint y: 79, distance: 137.0
click at [534, 79] on div "Opportunity Details Created: [DATE] 18:35 Scanner: Mobile apps - React Native S…" at bounding box center [570, 458] width 428 height 864
click at [529, 79] on div "Scanner: Mobile apps - React Native" at bounding box center [456, 80] width 184 height 10
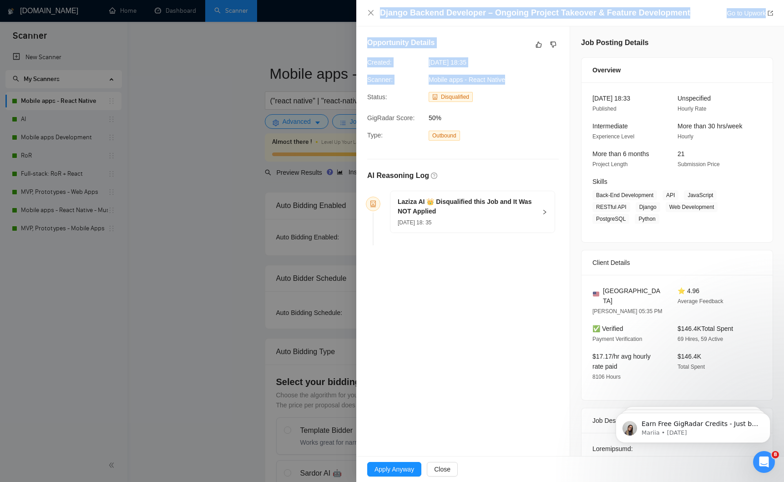
drag, startPoint x: 520, startPoint y: 80, endPoint x: 353, endPoint y: 81, distance: 167.0
click at [353, 81] on div "Django Backend Developer – Ongoing Project Takeover & Feature Development Go to…" at bounding box center [392, 241] width 784 height 482
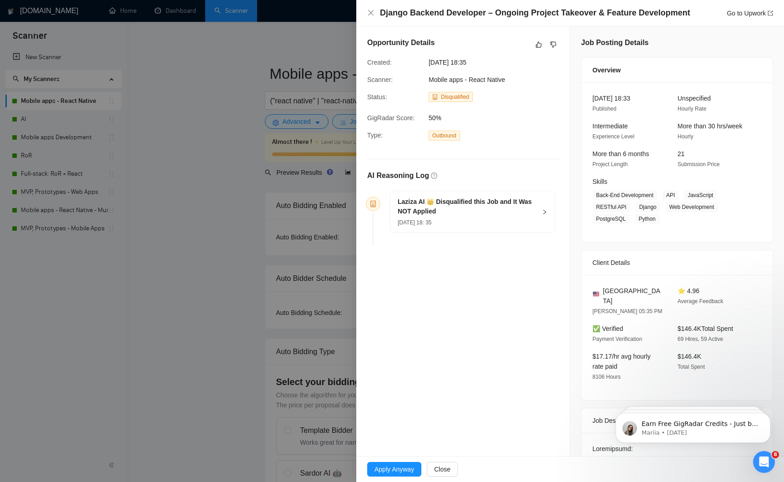
click at [496, 81] on span "Mobile apps - React Native" at bounding box center [467, 79] width 76 height 7
drag, startPoint x: 510, startPoint y: 76, endPoint x: 277, endPoint y: 103, distance: 234.6
click at [361, 83] on div "Opportunity Details Created: [DATE] 18:35 Scanner: Mobile apps - React Native S…" at bounding box center [462, 142] width 213 height 233
copy div "Scanner: Mobile apps - React Native"
click at [407, 219] on span "[DATE] 18: 35" at bounding box center [415, 222] width 34 height 6
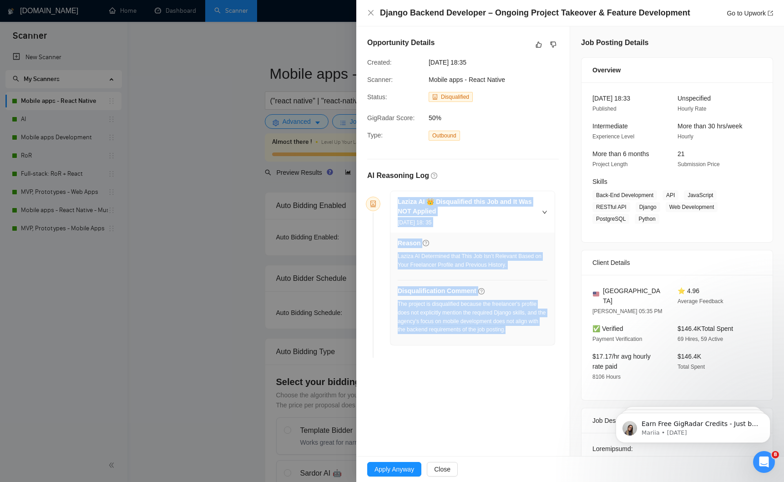
drag, startPoint x: 527, startPoint y: 330, endPoint x: 391, endPoint y: 199, distance: 189.3
click at [391, 199] on div "Laziza AI 👑 Disqualified this Job and It Was NOT Applied [DATE] 18: 35 Reason L…" at bounding box center [472, 268] width 164 height 154
copy div "Laziza AI 👑 Disqualified this Job and It Was NOT Applied [DATE] 18: 35 Reason L…"
click at [729, 15] on link "Go to Upwork" at bounding box center [750, 13] width 46 height 7
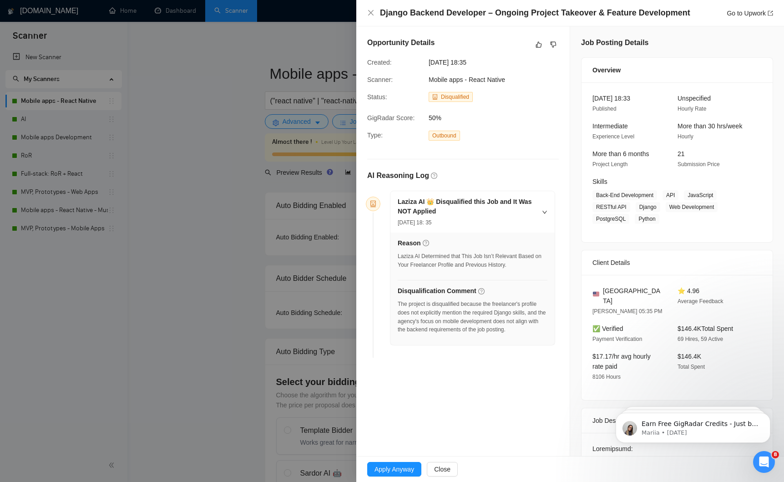
click at [576, 76] on div "Job Posting Details Overview [DATE] 18:33 Published Unspecified Hourly Rate Int…" at bounding box center [677, 458] width 214 height 864
click at [553, 46] on icon "dislike" at bounding box center [553, 44] width 6 height 7
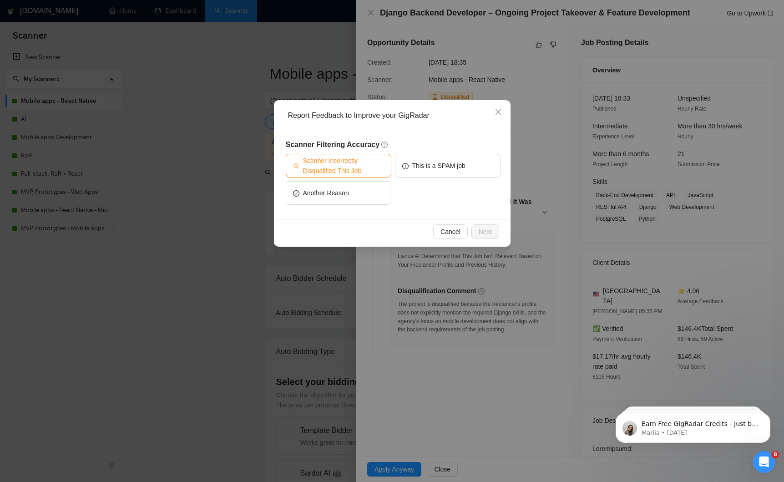
drag, startPoint x: 358, startPoint y: 166, endPoint x: 419, endPoint y: 195, distance: 67.8
click at [358, 166] on span "Scanner Incorrectly Disqualified This Job" at bounding box center [343, 166] width 81 height 20
click at [486, 231] on span "Next" at bounding box center [485, 232] width 13 height 10
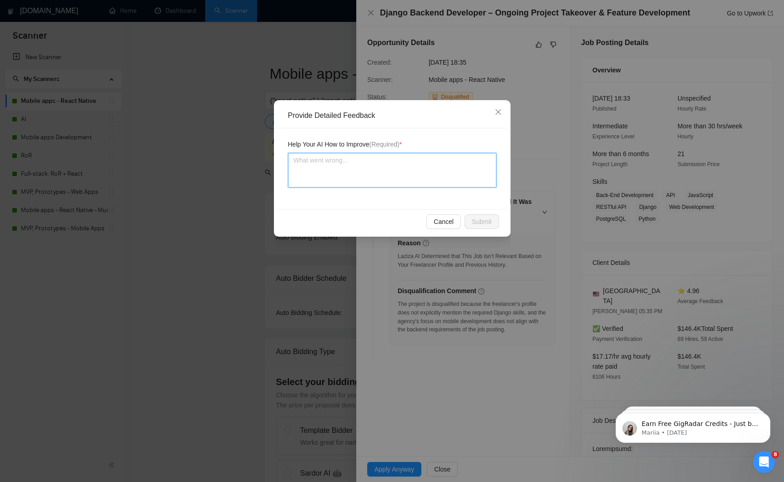
click at [353, 173] on textarea at bounding box center [392, 170] width 208 height 35
paste textarea "The job should not have been disqualified. While it focuses on Django backend d…"
type textarea "The job should not have been disqualified. While it focuses on Django backend d…"
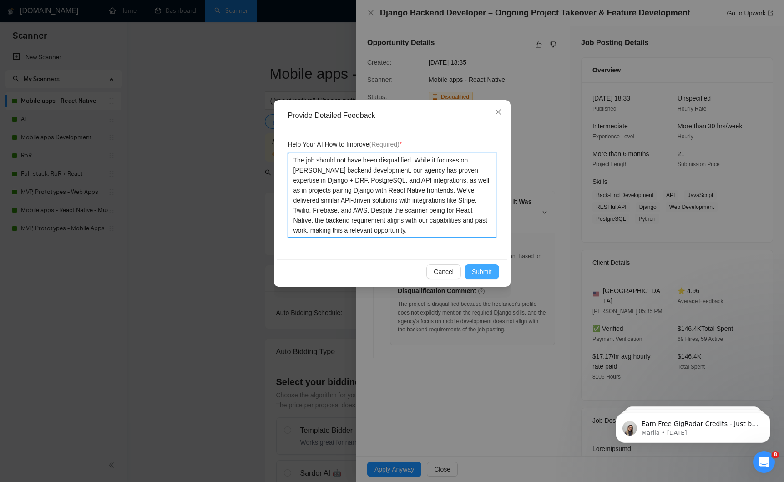
type textarea "The job should not have been disqualified. While it focuses on Django backend d…"
click at [492, 267] on span "Submit" at bounding box center [482, 272] width 20 height 10
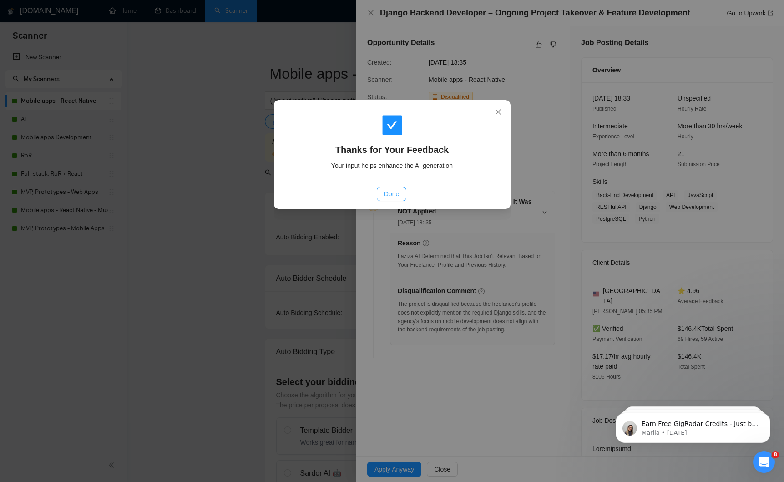
click at [394, 198] on span "Done" at bounding box center [391, 194] width 15 height 10
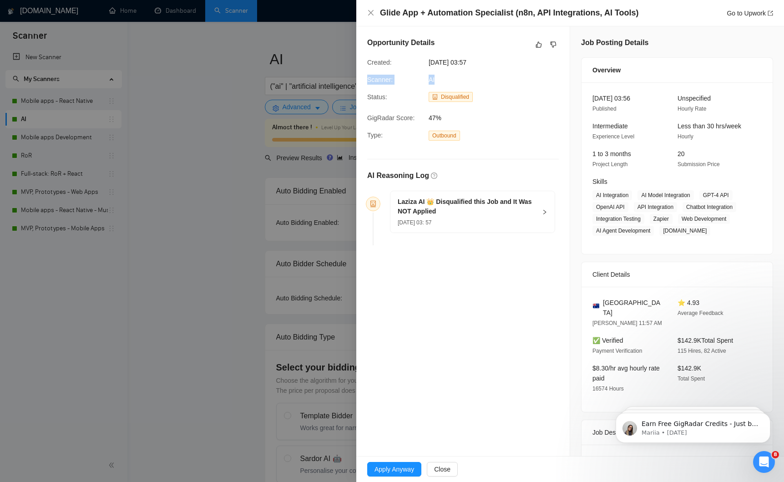
drag, startPoint x: 441, startPoint y: 79, endPoint x: 359, endPoint y: 83, distance: 82.5
click at [359, 83] on div "Opportunity Details Created: 11 Aug, 2025 03:57 Scanner: AI Status: Disqualifie…" at bounding box center [462, 142] width 213 height 233
click at [440, 217] on div "11 Aug, 2025 03: 57" at bounding box center [467, 222] width 139 height 10
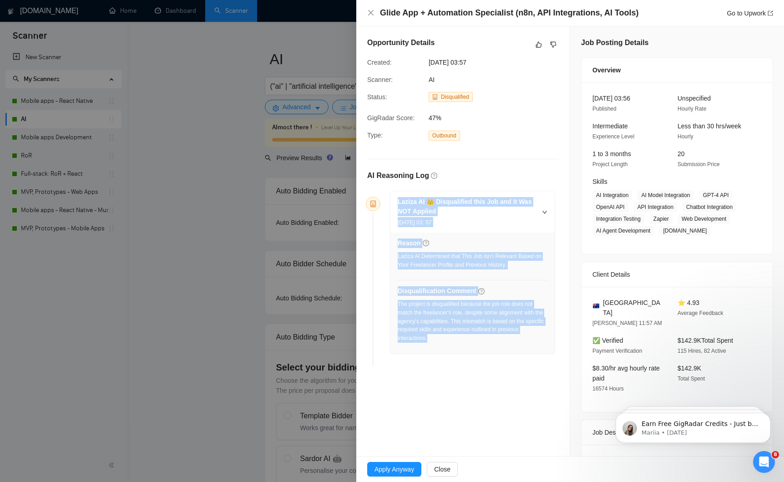
drag, startPoint x: 433, startPoint y: 284, endPoint x: 370, endPoint y: 215, distance: 93.4
click at [396, 203] on div "Laziza AI 👑 Disqualified this Job and It Was NOT Applied 11 Aug, 2025 03: 57 Re…" at bounding box center [472, 272] width 164 height 162
copy div "Laziza AI 👑 Disqualified this Job and It Was NOT Applied 11 Aug, 2025 03: 57 Re…"
click at [742, 15] on link "Go to Upwork" at bounding box center [750, 13] width 46 height 7
click at [550, 41] on icon "dislike" at bounding box center [553, 44] width 6 height 7
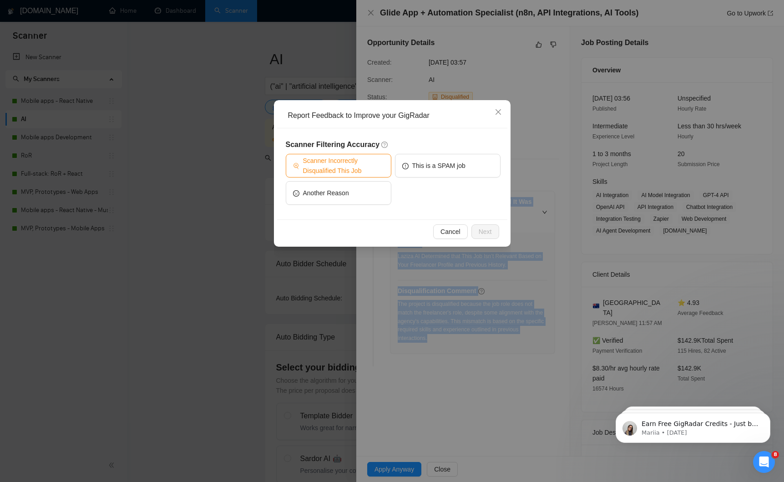
drag, startPoint x: 353, startPoint y: 162, endPoint x: 359, endPoint y: 167, distance: 8.1
click at [353, 162] on span "Scanner Incorrectly Disqualified This Job" at bounding box center [343, 166] width 81 height 20
click at [481, 232] on span "Next" at bounding box center [485, 232] width 13 height 10
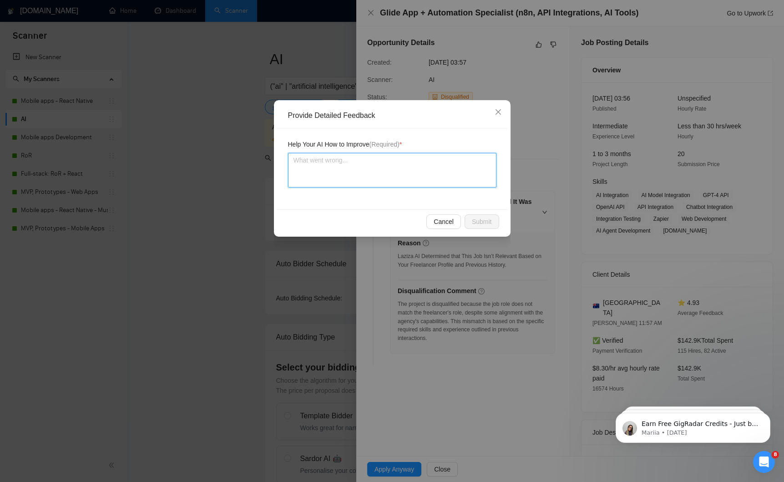
click at [311, 173] on textarea at bounding box center [392, 170] width 208 height 35
paste textarea "The job should not have been disqualified. While it focuses on Glide and n8n, o…"
type textarea "The job should not have been disqualified. While it focuses on Glide and n8n, o…"
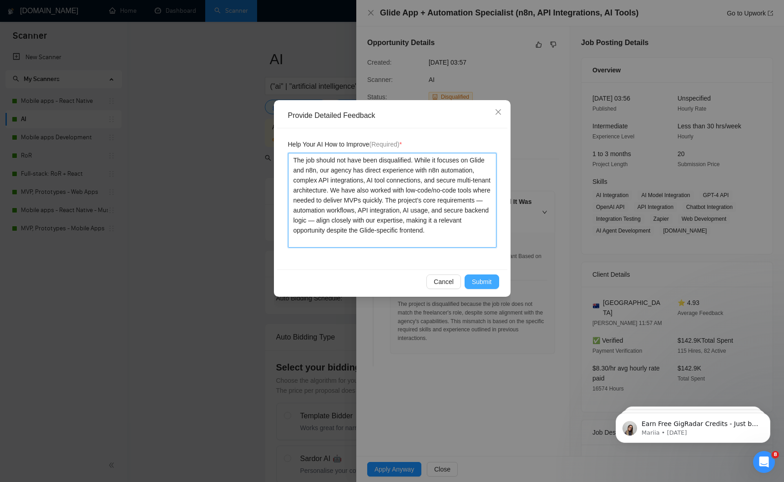
type textarea "The job should not have been disqualified. While it focuses on Glide and n8n, o…"
click at [499, 284] on button "Submit" at bounding box center [482, 281] width 35 height 15
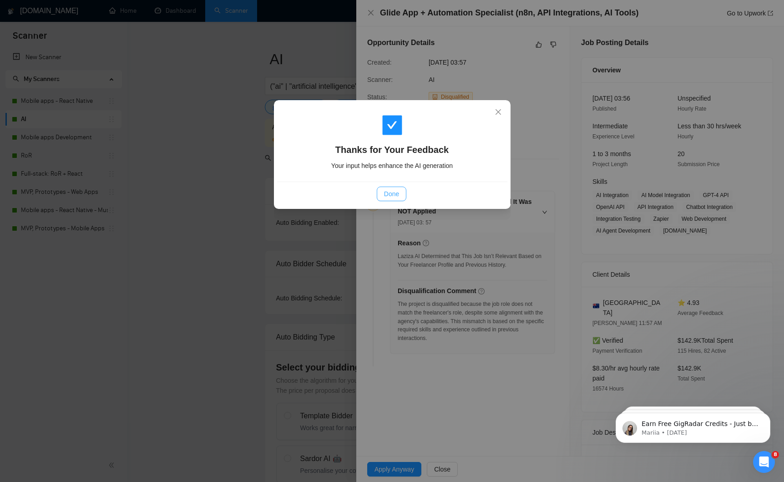
drag, startPoint x: 384, startPoint y: 198, endPoint x: 380, endPoint y: 202, distance: 5.8
click at [384, 198] on span "Done" at bounding box center [391, 194] width 15 height 10
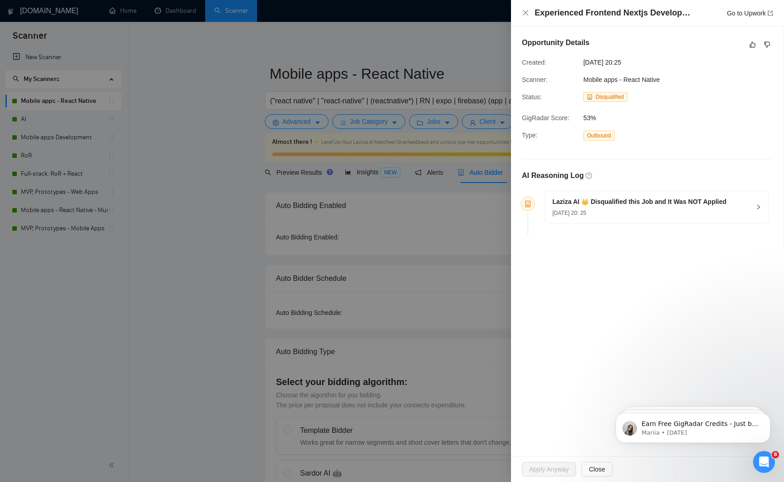
click at [627, 205] on h5 "Laziza AI 👑 Disqualified this Job and It Was NOT Applied" at bounding box center [640, 202] width 174 height 10
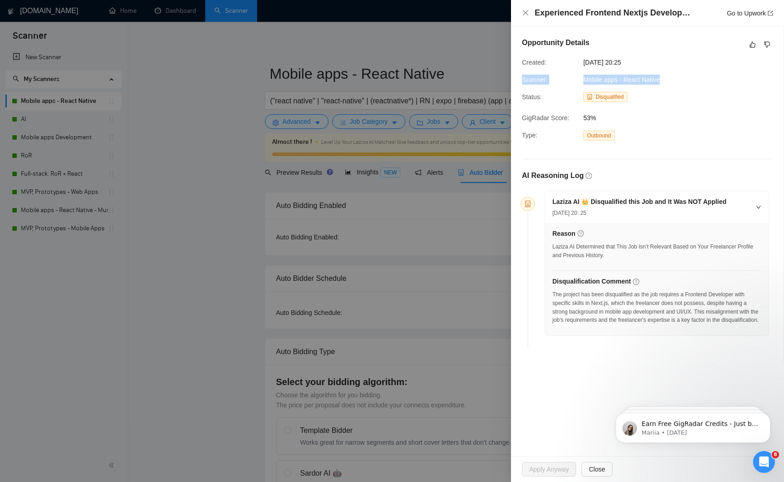
drag, startPoint x: 668, startPoint y: 81, endPoint x: 514, endPoint y: 79, distance: 153.8
click at [514, 79] on div "Opportunity Details Created: 08 Aug, 2025 20:25 Scanner: Mobile apps - React Na…" at bounding box center [647, 194] width 273 height 336
copy div "Scanner: Mobile apps - React Native"
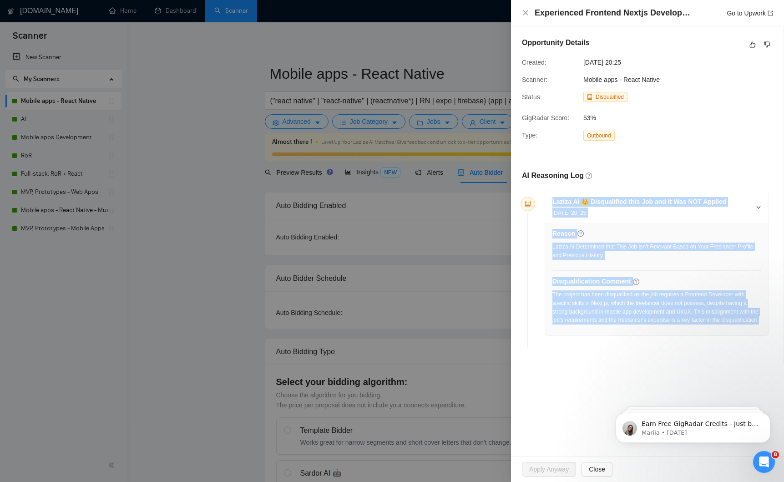
drag, startPoint x: 604, startPoint y: 331, endPoint x: 541, endPoint y: 195, distance: 149.8
click at [541, 195] on div "Laziza AI 👑 Disqualified this Job and It Was NOT Applied 08 Aug, 2025 20: 25 Re…" at bounding box center [653, 263] width 232 height 145
copy div "Laziza AI 👑 Disqualified this Job and It Was NOT Applied 08 Aug, 2025 20: 25 Re…"
click at [745, 14] on link "Go to Upwork" at bounding box center [750, 13] width 46 height 7
click at [772, 40] on button "button" at bounding box center [767, 44] width 11 height 11
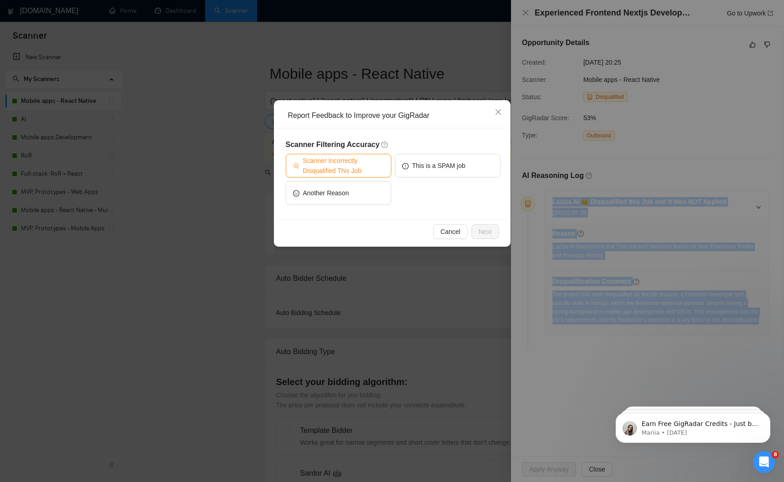
click at [311, 164] on span "Scanner Incorrectly Disqualified This Job" at bounding box center [343, 166] width 81 height 20
click at [486, 227] on span "Next" at bounding box center [485, 232] width 13 height 10
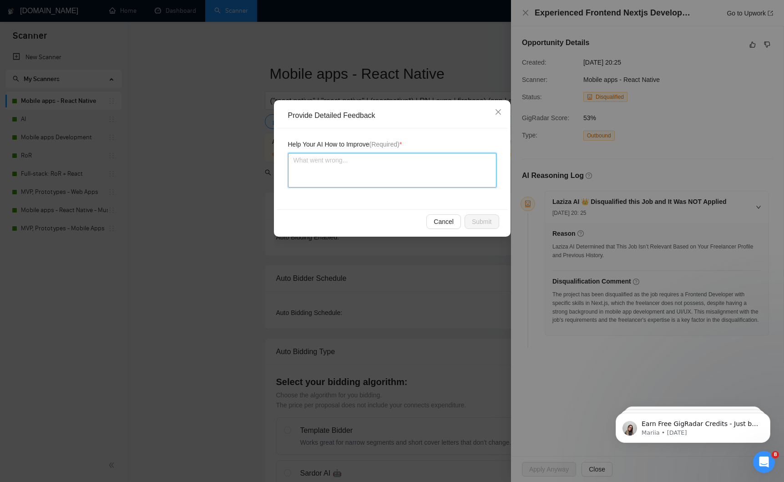
click at [324, 163] on textarea at bounding box center [392, 170] width 208 height 35
paste textarea "The job should not have been disqualified. Although it specifies Next.js, the c…"
type textarea "The job should not have been disqualified. Although it specifies Next.js, the c…"
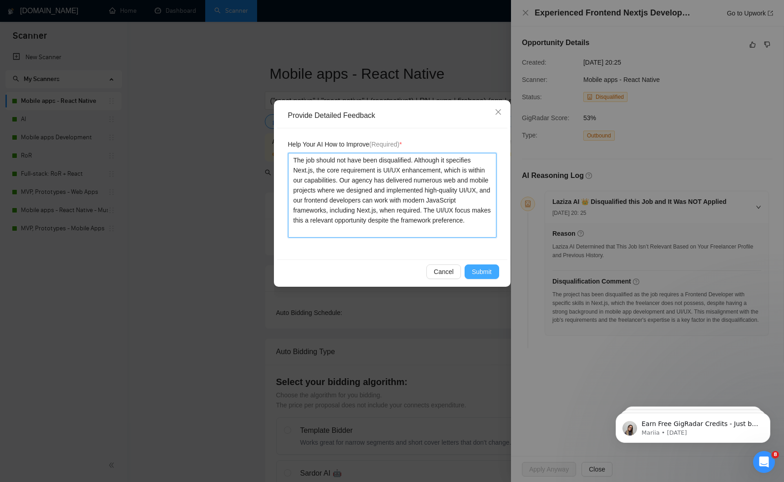
type textarea "The job should not have been disqualified. Although it specifies Next.js, the c…"
click at [472, 269] on span "Submit" at bounding box center [482, 272] width 20 height 10
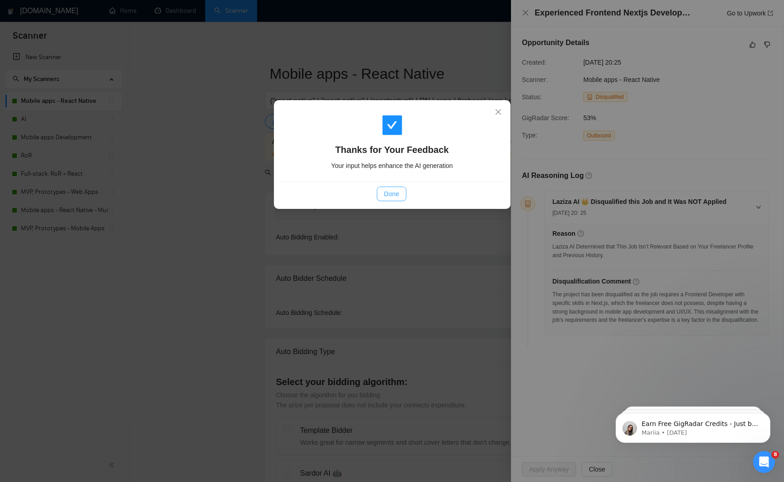
drag, startPoint x: 393, startPoint y: 193, endPoint x: 389, endPoint y: 193, distance: 4.6
click at [393, 193] on span "Done" at bounding box center [391, 194] width 15 height 10
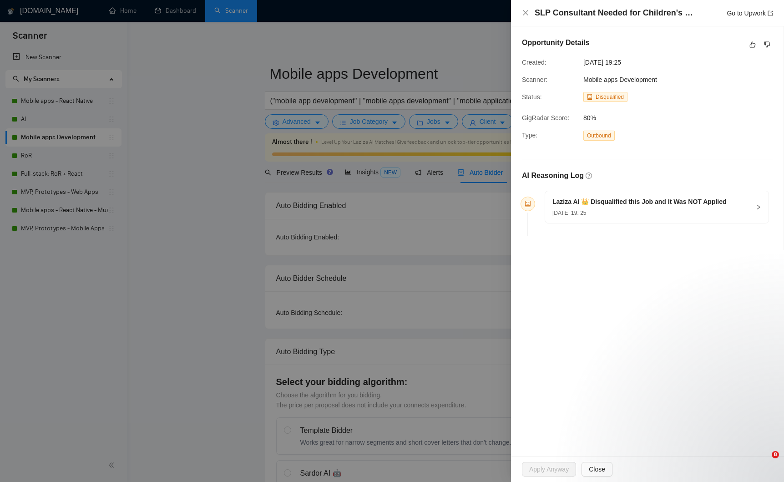
drag, startPoint x: 607, startPoint y: 194, endPoint x: 622, endPoint y: 213, distance: 24.3
click at [608, 195] on div "Laziza AI 👑 Disqualified this Job and It Was NOT Applied [DATE] 19: 25" at bounding box center [656, 207] width 223 height 32
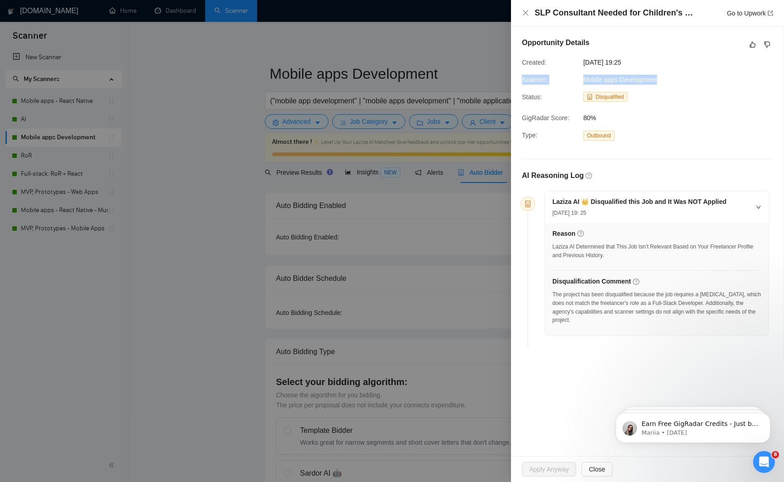
drag, startPoint x: 655, startPoint y: 79, endPoint x: 318, endPoint y: 172, distance: 349.8
click at [517, 81] on div "Opportunity Details Created: [DATE] 19:25 Scanner: Mobile apps Development Stat…" at bounding box center [647, 194] width 273 height 336
copy div "Scanner: Mobile apps Development"
drag, startPoint x: 670, startPoint y: 320, endPoint x: 551, endPoint y: 199, distance: 170.2
click at [551, 199] on div "Laziza AI 👑 Disqualified this Job and It Was NOT Applied [DATE] 19: 25 Reason L…" at bounding box center [656, 263] width 223 height 144
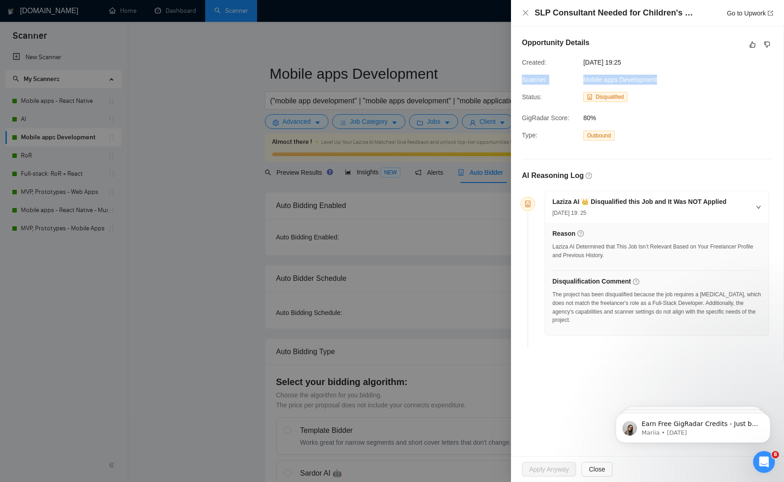
copy div "Laziza AI 👑 Disqualified this Job and It Was NOT Applied [DATE] 19: 25 Reason L…"
click at [730, 15] on link "Go to Upwork" at bounding box center [750, 13] width 46 height 7
click at [753, 44] on icon "like" at bounding box center [753, 44] width 6 height 7
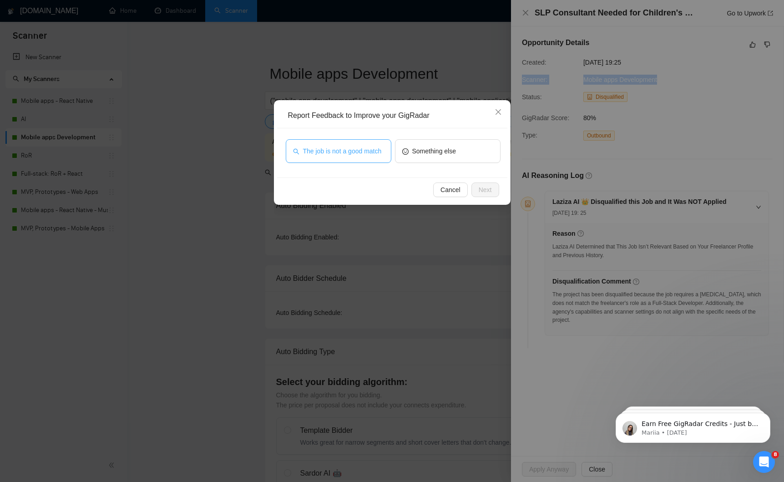
click at [319, 147] on span "The job is not a good match" at bounding box center [342, 151] width 79 height 10
click at [494, 189] on button "Next" at bounding box center [486, 190] width 28 height 15
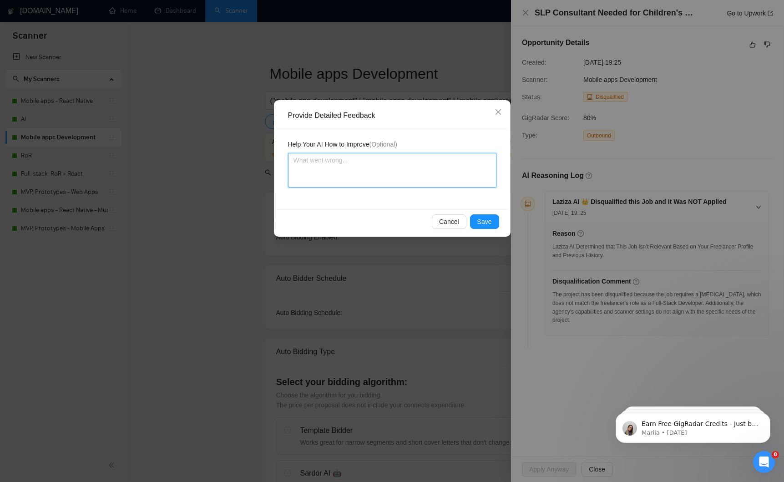
drag, startPoint x: 315, startPoint y: 167, endPoint x: 321, endPoint y: 169, distance: 5.6
click at [315, 167] on textarea at bounding box center [392, 170] width 208 height 35
paste textarea "The disqualification is correct because the role requires a certified [MEDICAL_…"
type textarea "The disqualification is correct because the role requires a certified [MEDICAL_…"
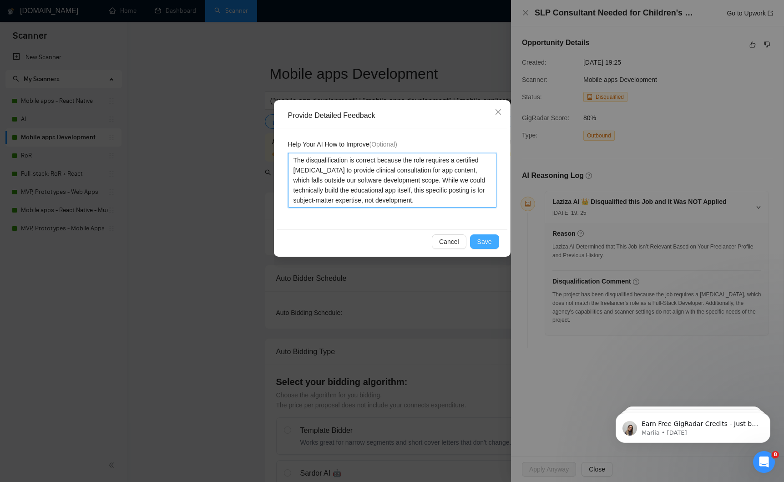
type textarea "The disqualification is correct because the role requires a certified [MEDICAL_…"
drag, startPoint x: 485, startPoint y: 246, endPoint x: 479, endPoint y: 245, distance: 5.5
click at [484, 245] on span "Save" at bounding box center [484, 242] width 15 height 10
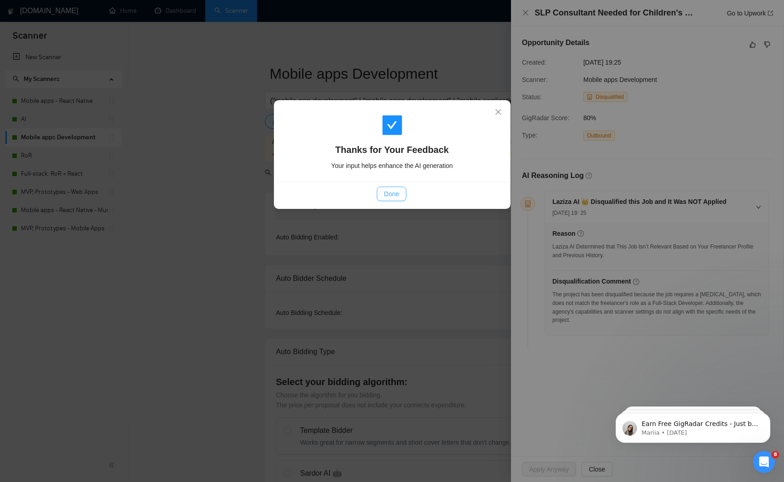
drag, startPoint x: 402, startPoint y: 191, endPoint x: 415, endPoint y: 162, distance: 31.8
click at [401, 191] on button "Done" at bounding box center [392, 194] width 30 height 15
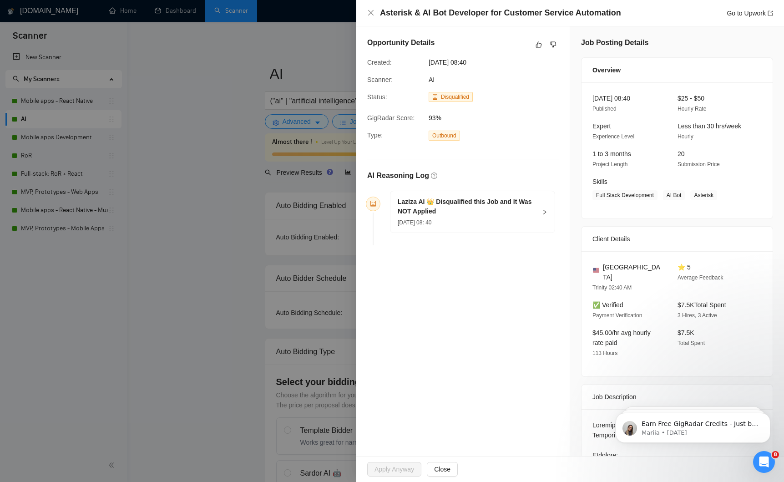
drag, startPoint x: 477, startPoint y: 217, endPoint x: 492, endPoint y: 51, distance: 165.9
click at [477, 217] on div "[DATE] 08: 40" at bounding box center [467, 222] width 139 height 10
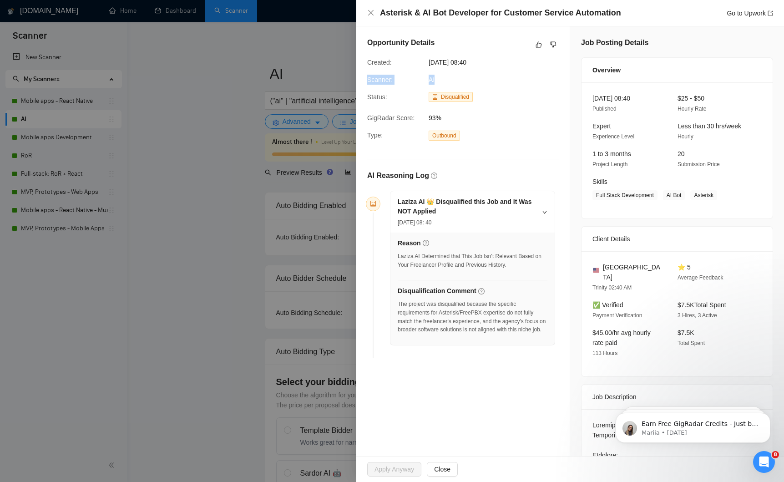
drag, startPoint x: 439, startPoint y: 81, endPoint x: 357, endPoint y: 81, distance: 81.9
click at [358, 82] on div "Opportunity Details Created: 08 Aug, 2025 08:40 Scanner: AI Status: Disqualifie…" at bounding box center [462, 199] width 213 height 346
copy div "Scanner: AI"
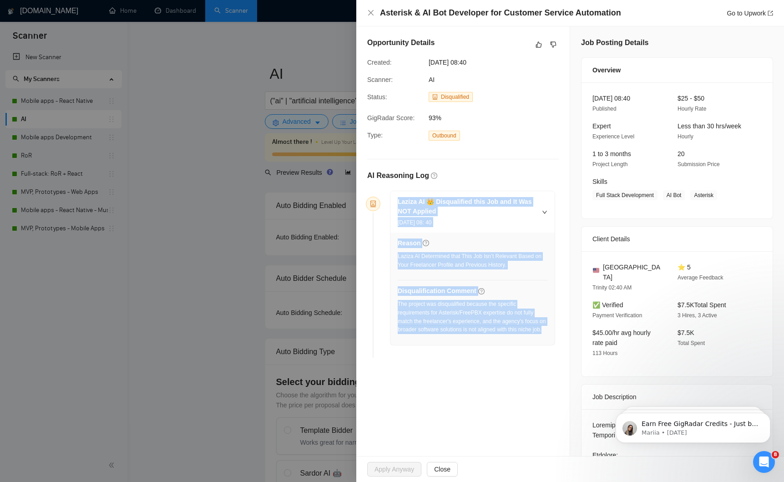
drag, startPoint x: 438, startPoint y: 337, endPoint x: 386, endPoint y: 193, distance: 153.2
click at [386, 193] on div "Laziza AI 👑 Disqualified this Job and It Was NOT Applied 08 Aug, 2025 08: 40 Re…" at bounding box center [469, 268] width 172 height 155
copy div "Laziza AI 👑 Disqualified this Job and It Was NOT Applied 08 Aug, 2025 08: 40 Re…"
click at [735, 11] on link "Go to Upwork" at bounding box center [750, 13] width 46 height 7
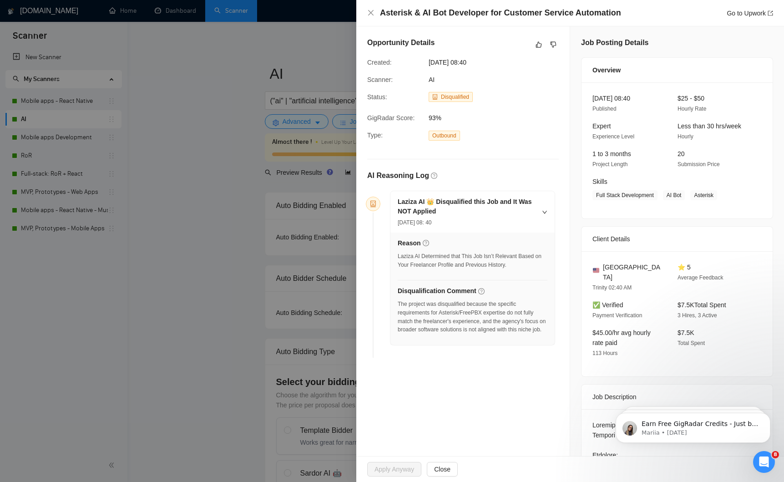
click at [521, 74] on div "Opportunity Details Created: 08 Aug, 2025 08:40 Scanner: AI Status: Disqualifie…" at bounding box center [462, 199] width 213 height 346
click at [540, 46] on icon "like" at bounding box center [539, 44] width 6 height 7
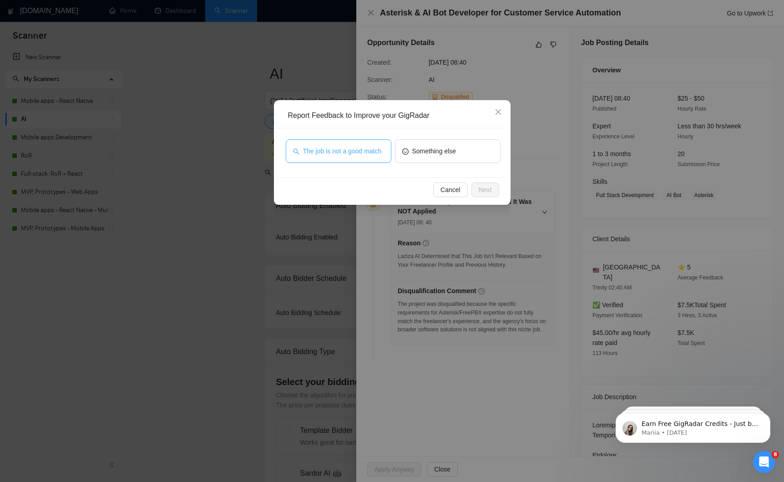
click at [368, 139] on button "The job is not a good match" at bounding box center [339, 151] width 106 height 24
drag, startPoint x: 477, startPoint y: 187, endPoint x: 216, endPoint y: 220, distance: 263.3
click at [477, 187] on button "Next" at bounding box center [486, 190] width 28 height 15
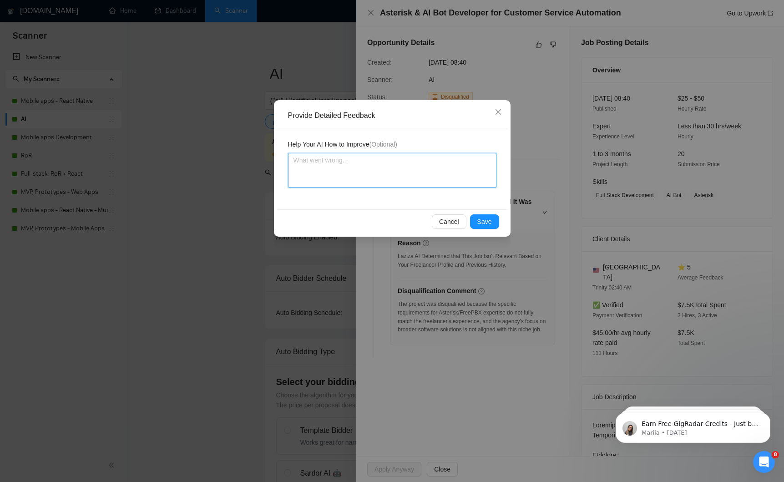
drag, startPoint x: 351, startPoint y: 172, endPoint x: 406, endPoint y: 203, distance: 63.2
click at [351, 172] on textarea at bounding box center [392, 170] width 208 height 35
paste textarea "The disqualification is correct because the role demands deep expertise in Aste…"
type textarea "The disqualification is correct because the role demands deep expertise in Aste…"
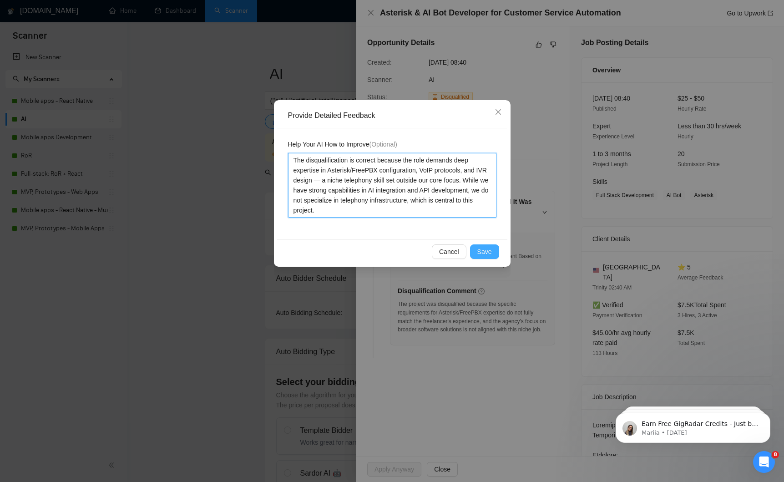
type textarea "The disqualification is correct because the role demands deep expertise in Aste…"
click at [495, 253] on button "Save" at bounding box center [484, 251] width 29 height 15
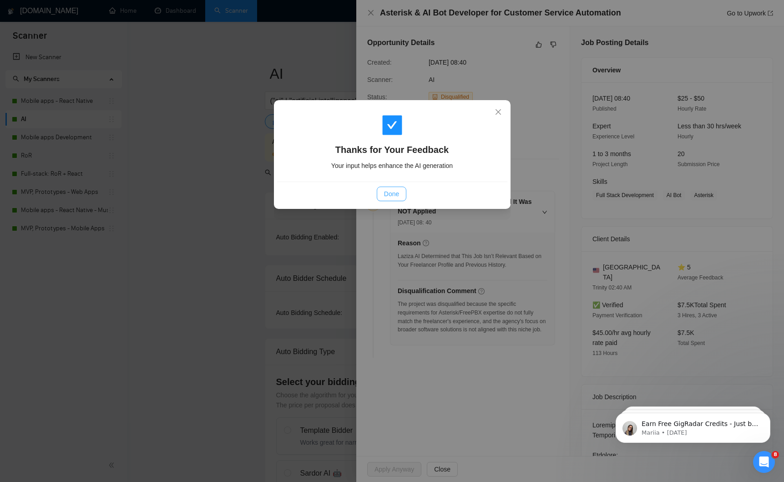
drag, startPoint x: 388, startPoint y: 192, endPoint x: 436, endPoint y: 14, distance: 183.7
click at [388, 191] on span "Done" at bounding box center [391, 194] width 15 height 10
